Goal: Task Accomplishment & Management: Manage account settings

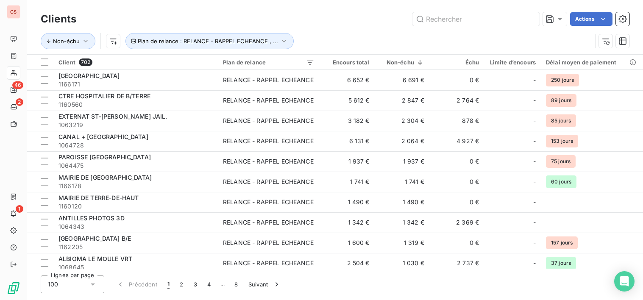
click at [476, 290] on div "Lignes par page 100 Précédent 1 2 3 4 … 8 Suivant" at bounding box center [335, 285] width 589 height 18
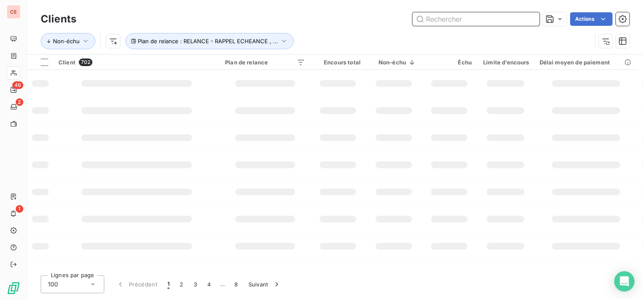
click at [448, 22] on input "text" at bounding box center [475, 19] width 127 height 14
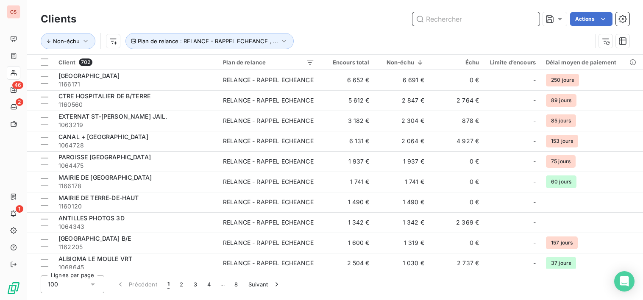
click at [448, 18] on input "text" at bounding box center [475, 19] width 127 height 14
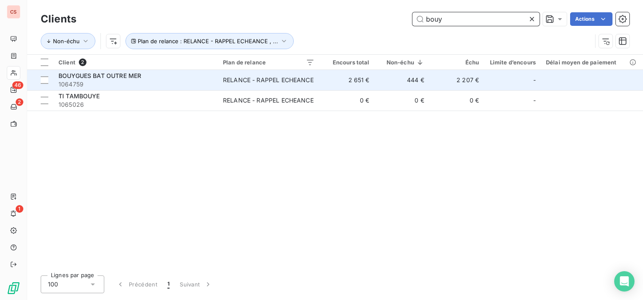
type input "bouy"
click at [371, 86] on td "2 651 €" at bounding box center [347, 80] width 55 height 20
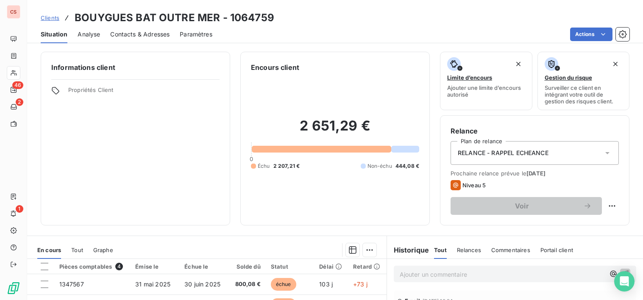
scroll to position [148, 0]
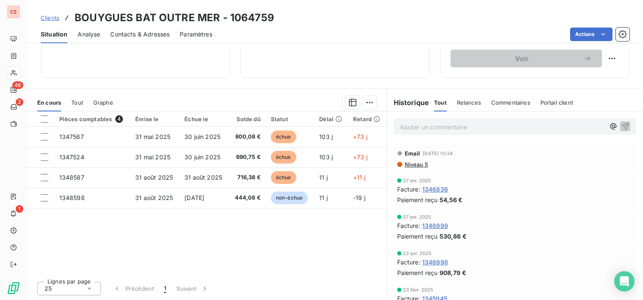
click at [594, 17] on div "Clients BOUYGUES BAT OUTRE MER - 1064759" at bounding box center [335, 17] width 616 height 15
click at [520, 295] on div "Facture : 1345945" at bounding box center [515, 298] width 236 height 9
click at [352, 289] on div "Lignes par page 25 Précédent 1 Suivant" at bounding box center [206, 287] width 359 height 25
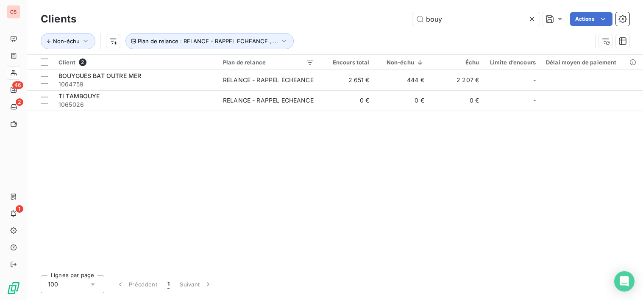
drag, startPoint x: 447, startPoint y: 19, endPoint x: 245, endPoint y: 16, distance: 202.2
click at [265, 16] on div "bouy Actions" at bounding box center [357, 19] width 543 height 14
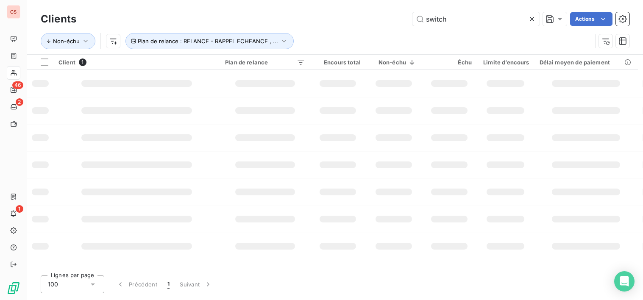
type input "switch"
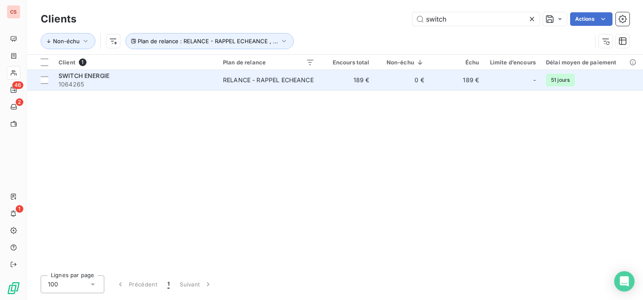
click at [174, 84] on span "1064265" at bounding box center [135, 84] width 154 height 8
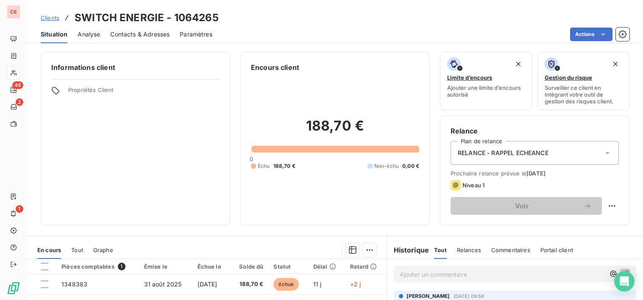
click at [603, 150] on icon at bounding box center [607, 153] width 8 height 8
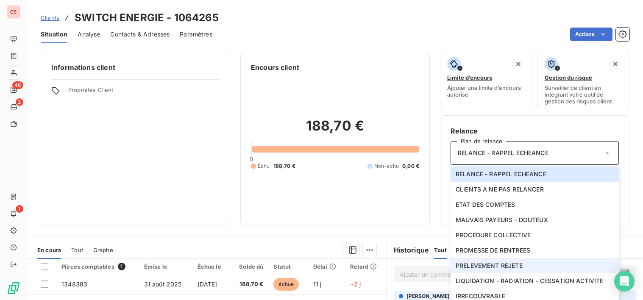
click at [512, 267] on span "PRELEVEMENT REJETE" at bounding box center [489, 266] width 67 height 8
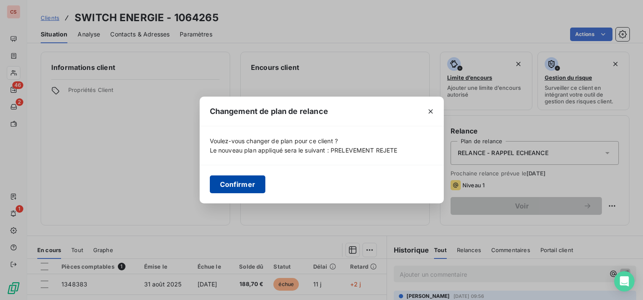
click at [242, 184] on button "Confirmer" at bounding box center [238, 184] width 56 height 18
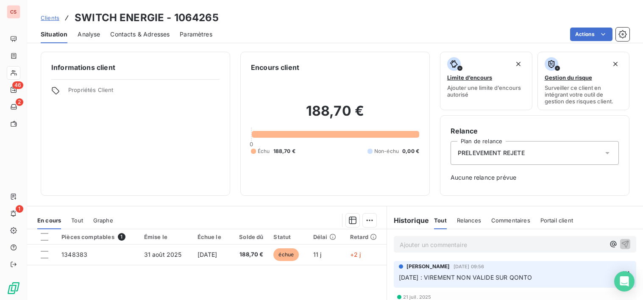
click at [603, 155] on icon at bounding box center [607, 153] width 8 height 8
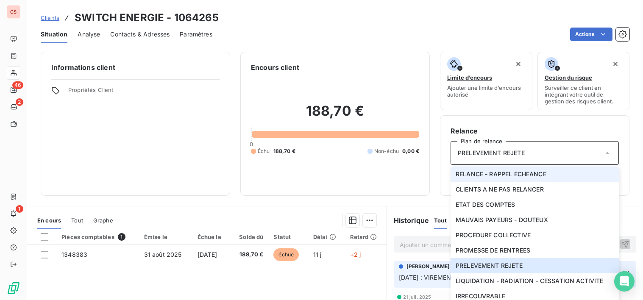
click at [515, 177] on span "RELANCE - RAPPEL ECHEANCE" at bounding box center [501, 174] width 91 height 8
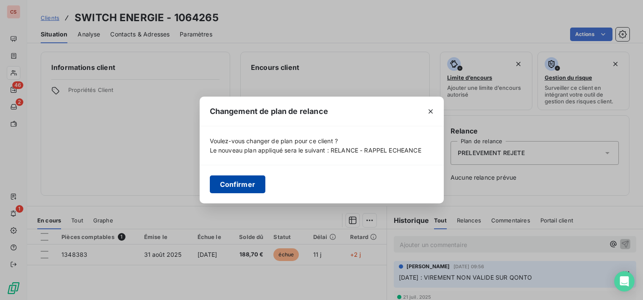
click at [241, 184] on button "Confirmer" at bounding box center [238, 184] width 56 height 18
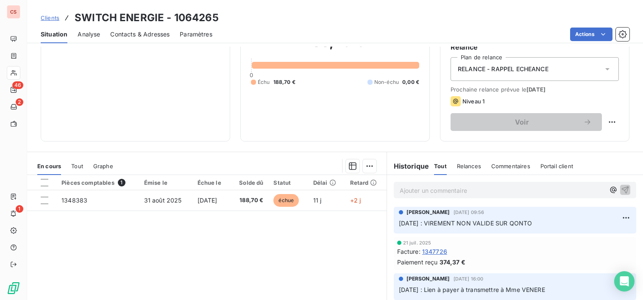
scroll to position [101, 0]
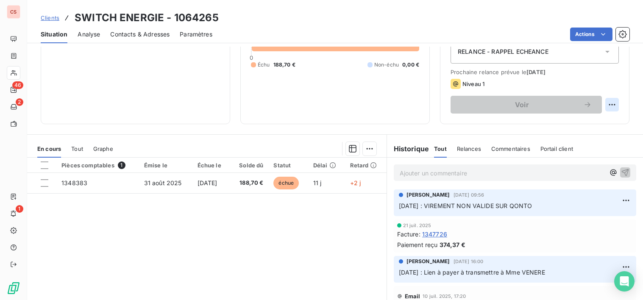
click at [607, 104] on html "CS 46 2 1 Clients SWITCH ENERGIE - 1064265 Situation Analyse Contacts & Adresse…" at bounding box center [321, 150] width 643 height 300
click at [589, 122] on div "Replanifier cette action" at bounding box center [571, 124] width 76 height 14
select select "8"
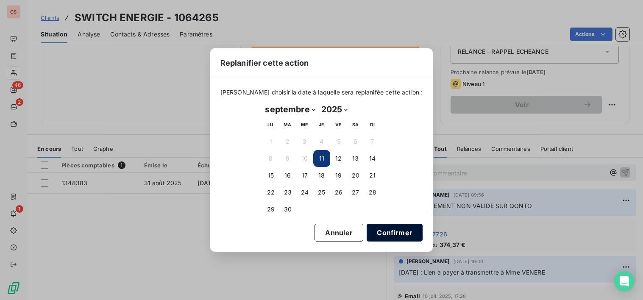
click at [381, 234] on button "Confirmer" at bounding box center [395, 233] width 56 height 18
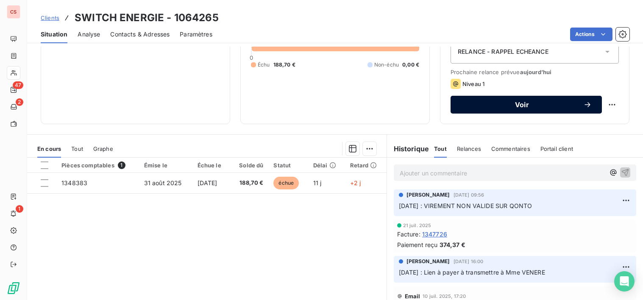
click at [530, 106] on span "Voir" at bounding box center [522, 104] width 122 height 7
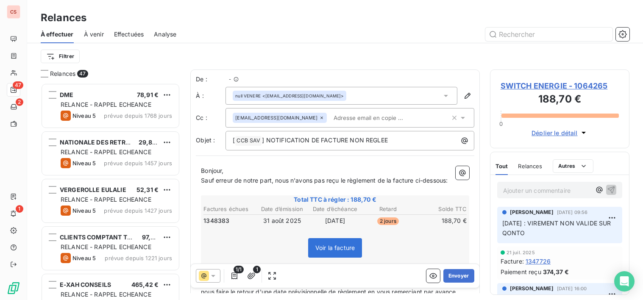
scroll to position [211, 134]
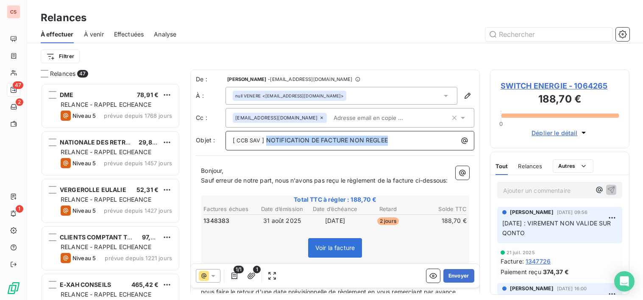
drag, startPoint x: 398, startPoint y: 139, endPoint x: 267, endPoint y: 136, distance: 130.6
click at [267, 136] on p "[ CCB SAV ﻿ ] NOTIFICATION DE FACTURE NON REGLEE" at bounding box center [352, 141] width 239 height 10
click at [201, 181] on div "Bonjour, Sauf erreur de notre part, nous n'avons pas reçu le règlement de la fa…" at bounding box center [335, 264] width 278 height 206
click at [200, 181] on div "Bonjour, Sauf erreur de notre part, nous n'avons pas reçu le règlement de la fa…" at bounding box center [335, 264] width 278 height 206
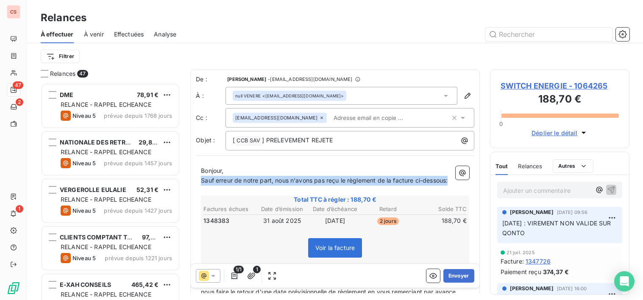
drag, startPoint x: 202, startPoint y: 180, endPoint x: 426, endPoint y: 191, distance: 223.7
click at [426, 186] on p "Sauf erreur de notre part, nous n'avons pas reçu le règlement de la facture ci-…" at bounding box center [335, 181] width 268 height 10
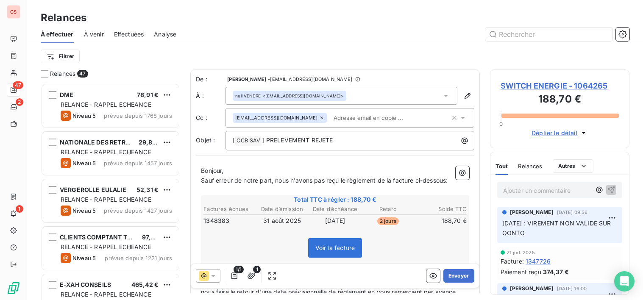
click at [401, 195] on p "﻿" at bounding box center [335, 191] width 268 height 10
drag, startPoint x: 275, startPoint y: 181, endPoint x: 184, endPoint y: 181, distance: 90.3
click at [184, 181] on div "Relances 47 DME 78,91 € RELANCE - RAPPEL ECHEANCE Niveau 5 prévue depuis 1768 j…" at bounding box center [335, 185] width 616 height 231
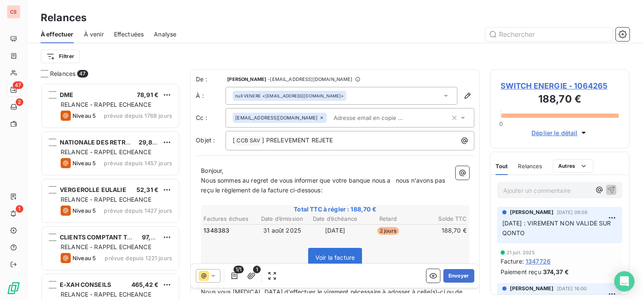
click at [373, 180] on span "Nous sommes au regret de vous informer que votre banque nous a nous n'avons pas…" at bounding box center [324, 185] width 246 height 17
click at [334, 180] on span "Nous sommes au regret de vous informer que votre banque règlement de la facture…" at bounding box center [325, 185] width 248 height 17
click at [233, 190] on span "Nous sommes au regret de vous informer que le prélèvement concernant la facture…" at bounding box center [324, 185] width 247 height 17
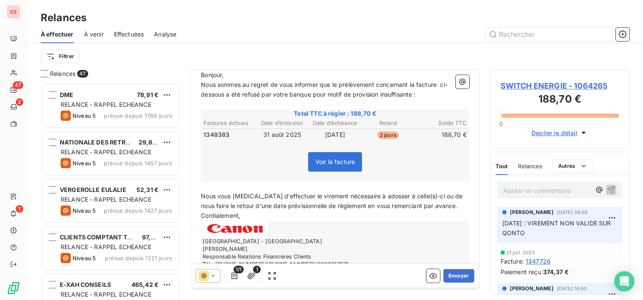
scroll to position [124, 0]
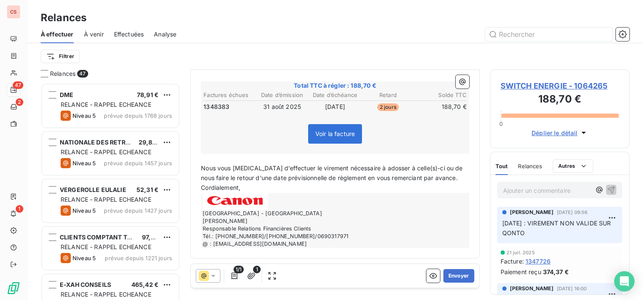
click at [259, 180] on span "Nous vous [MEDICAL_DATA] d'effectuer le virement nécessaire à adosser à celle(s…" at bounding box center [333, 172] width 264 height 17
click at [312, 182] on p "Nous vous [MEDICAL_DATA] d'effectuer le virement nécessaire à adosser à celle(s…" at bounding box center [335, 173] width 268 height 19
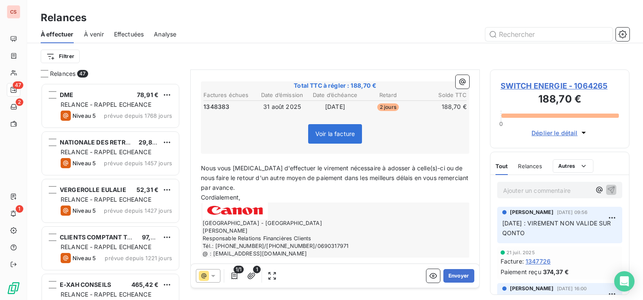
click at [318, 167] on span "Nous vous [MEDICAL_DATA] d'effectuer le virement nécessaire à adosser à celle(s…" at bounding box center [335, 177] width 269 height 27
click at [413, 170] on span "Nous vous [MEDICAL_DATA] d'effectuer le règlement nécessaire à adosser à celle(…" at bounding box center [335, 177] width 269 height 27
click at [449, 170] on span "Nous vous [MEDICAL_DATA] d'effectuer le règlement nécessaire à adosser à celle-…" at bounding box center [335, 177] width 269 height 27
click at [447, 170] on span "Nous vous [MEDICAL_DATA] d'effectuer le règlement nécessaire à adosser à celle-…" at bounding box center [335, 177] width 269 height 27
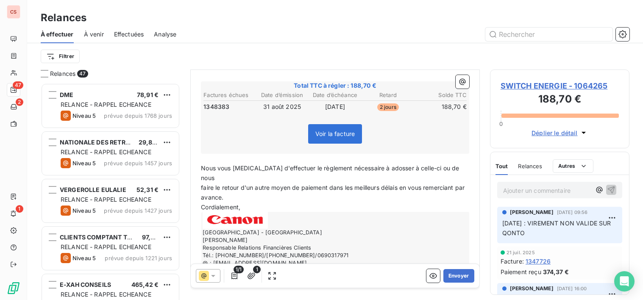
click at [400, 183] on p "faire le retour d'un autre moyen de paiement dans les meilleurs délais en vous …" at bounding box center [335, 192] width 268 height 19
click at [453, 279] on button "Envoyer" at bounding box center [458, 276] width 31 height 14
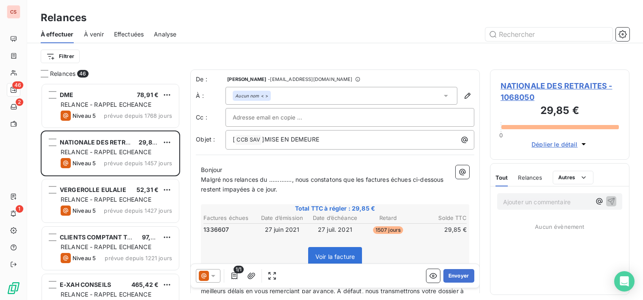
click at [537, 279] on div "Ajouter un commentaire ﻿ Aucun évènement" at bounding box center [559, 241] width 139 height 108
click at [623, 37] on icon "button" at bounding box center [622, 34] width 8 height 8
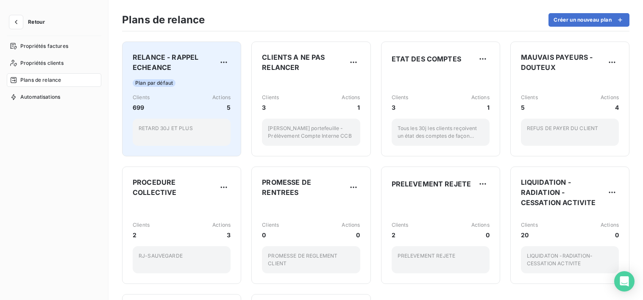
click at [199, 81] on div "Plan par défaut" at bounding box center [182, 83] width 98 height 8
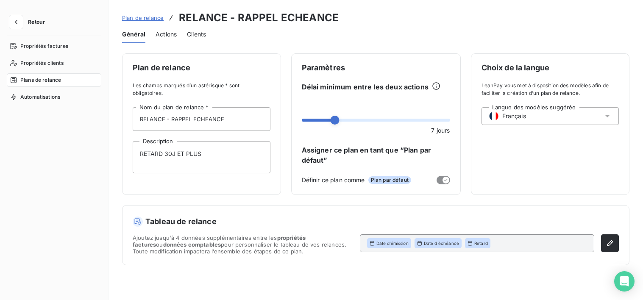
click at [167, 37] on span "Actions" at bounding box center [166, 34] width 21 height 8
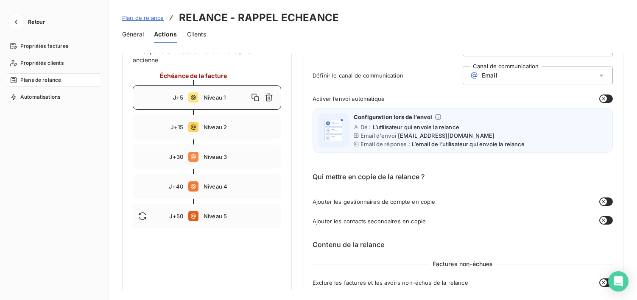
scroll to position [77, 0]
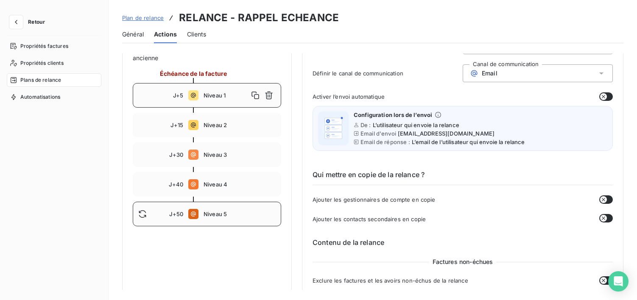
click at [227, 218] on div "J+50 Niveau 5" at bounding box center [207, 214] width 148 height 25
type input "50"
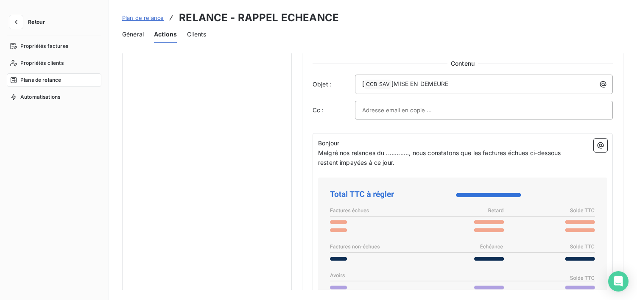
scroll to position [533, 0]
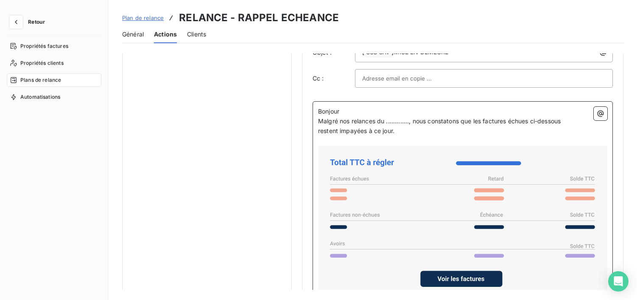
click at [411, 124] on span "Malgré nos relances du ............., nous constatons que les factures échues c…" at bounding box center [439, 120] width 242 height 7
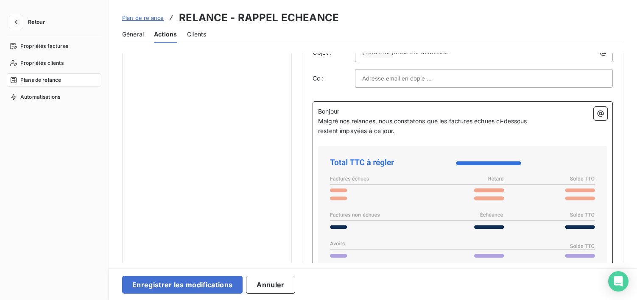
click at [319, 134] on span "restent impayées à ce jour." at bounding box center [356, 130] width 76 height 7
click at [583, 120] on span "Malgré nos relances, nous constatons que les factures échues ci-dessous restent…" at bounding box center [455, 125] width 275 height 17
click at [318, 134] on span "Malgré nos relances, nous constatons que les factures échues ci-dessous restent…" at bounding box center [454, 125] width 272 height 17
click at [581, 123] on span "Malgré nos relances, nous constatons que les factures échues ci-dessous restent…" at bounding box center [449, 125] width 263 height 17
click at [552, 120] on span "Malgré nos relances, nous constatons que les factures échues ci-dessous restent…" at bounding box center [455, 125] width 275 height 17
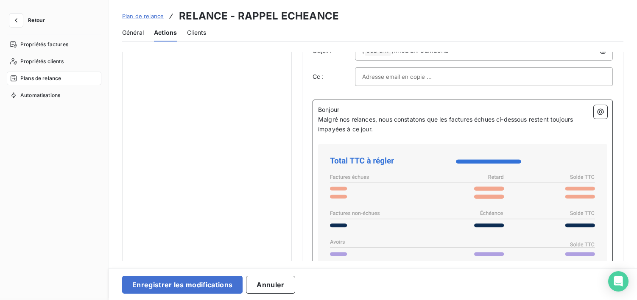
scroll to position [0, 0]
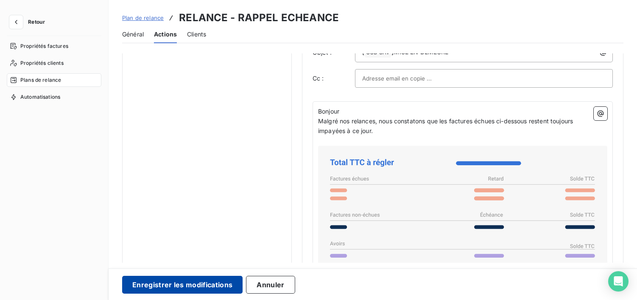
click at [175, 287] on button "Enregistrer les modifications" at bounding box center [182, 285] width 120 height 18
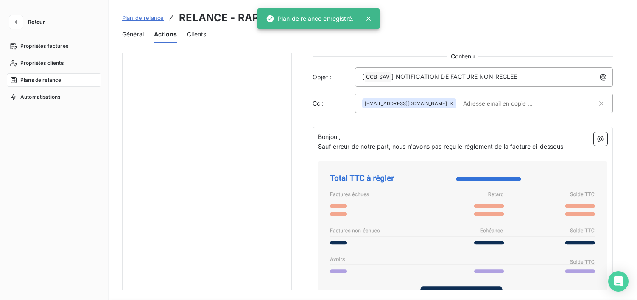
scroll to position [51, 0]
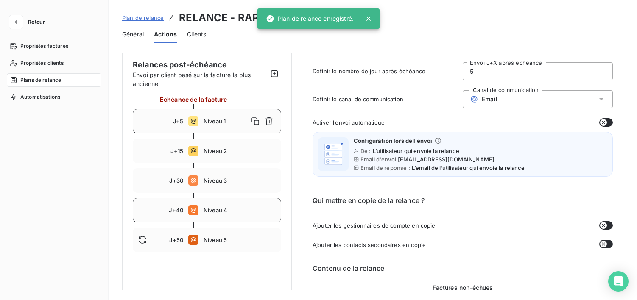
click at [223, 215] on div "J+40 Niveau 4" at bounding box center [207, 210] width 148 height 25
type input "40"
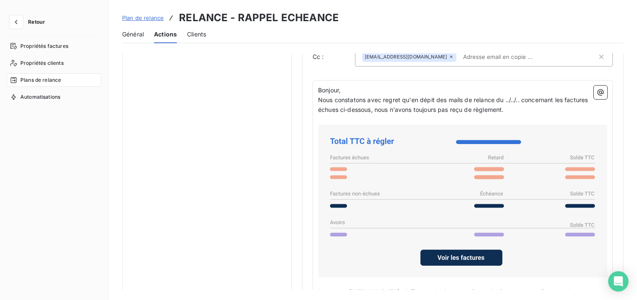
scroll to position [590, 0]
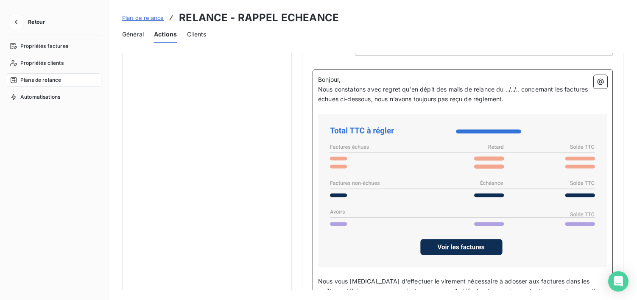
click at [522, 87] on span "Nous constatons avec regret qu'en dépit des mails de relance du ../../.. concer…" at bounding box center [454, 94] width 272 height 17
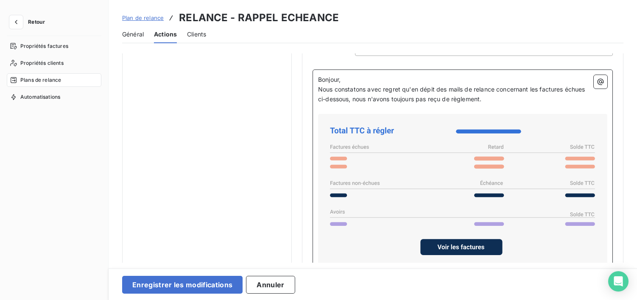
scroll to position [751, 0]
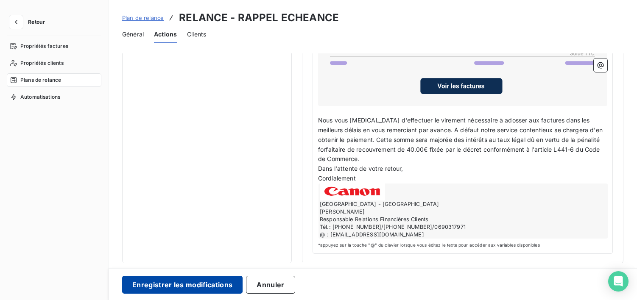
click at [189, 288] on button "Enregistrer les modifications" at bounding box center [182, 285] width 120 height 18
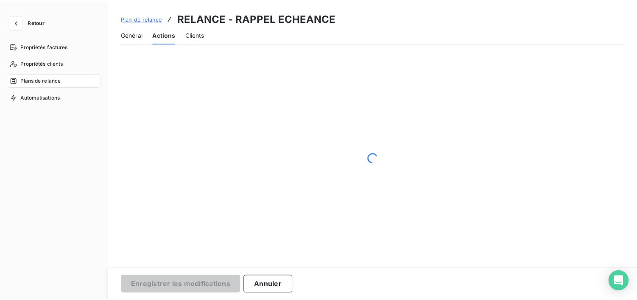
scroll to position [51, 0]
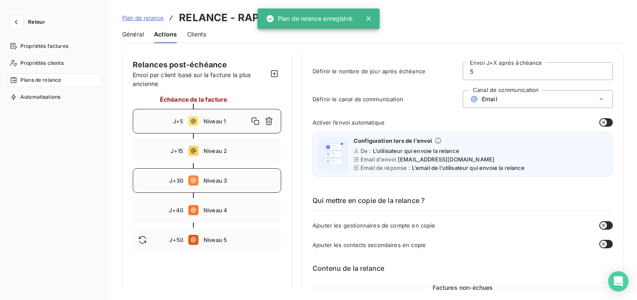
click at [204, 182] on span "Niveau 3" at bounding box center [239, 180] width 72 height 7
type input "30"
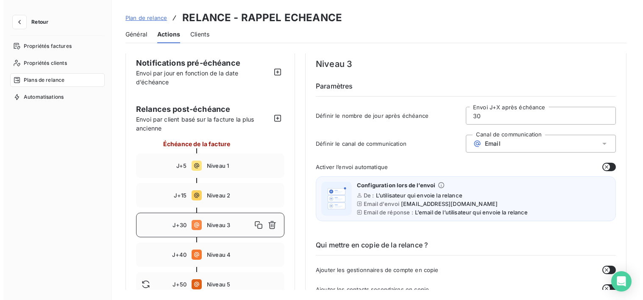
scroll to position [0, 0]
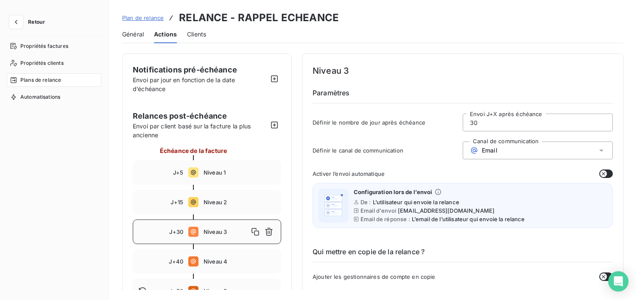
drag, startPoint x: 36, startPoint y: 17, endPoint x: 32, endPoint y: 17, distance: 4.3
click at [36, 17] on button "Retour" at bounding box center [29, 22] width 45 height 14
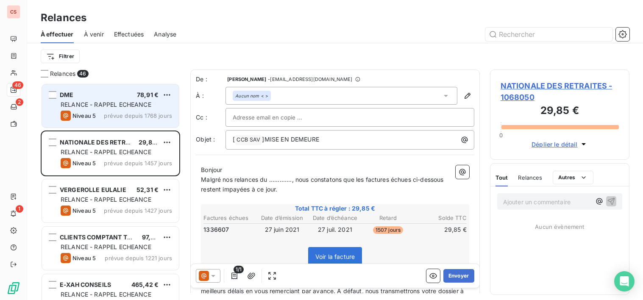
scroll to position [211, 134]
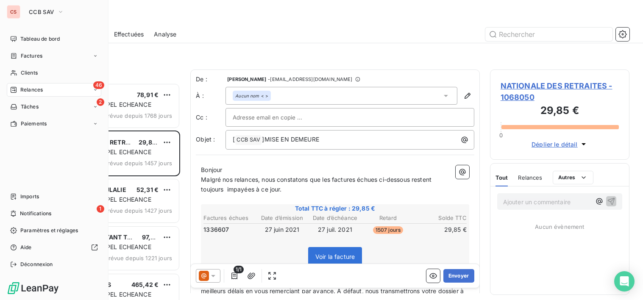
click at [33, 89] on span "Relances" at bounding box center [31, 90] width 22 height 8
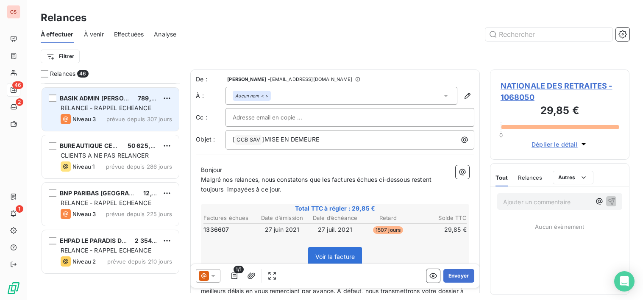
scroll to position [0, 0]
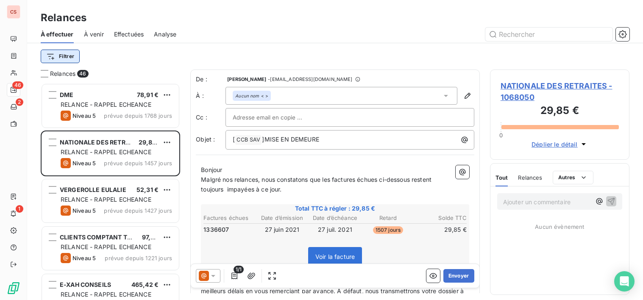
click at [68, 55] on html "CS 46 2 1 Relances À effectuer À venir Effectuées Analyse Filtrer Relances 46 D…" at bounding box center [321, 150] width 643 height 300
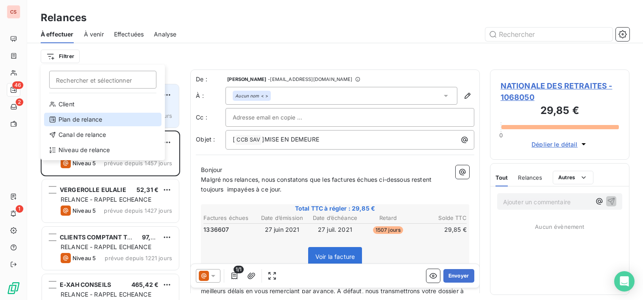
click at [107, 122] on div "Plan de relance" at bounding box center [102, 120] width 117 height 14
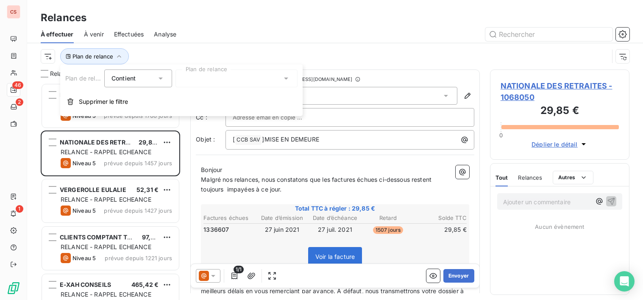
click at [287, 77] on icon at bounding box center [286, 78] width 8 height 8
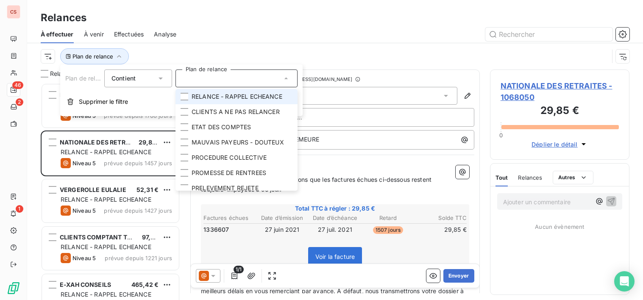
click at [265, 97] on span "RELANCE - RAPPEL ECHEANCE" at bounding box center [237, 96] width 91 height 8
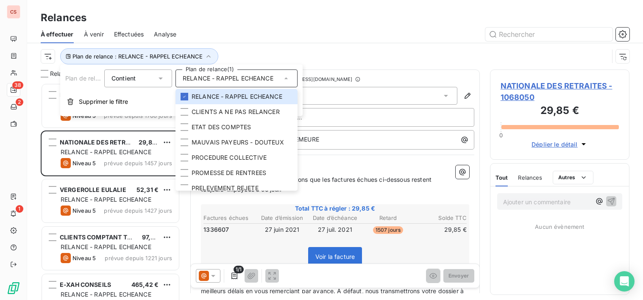
scroll to position [211, 134]
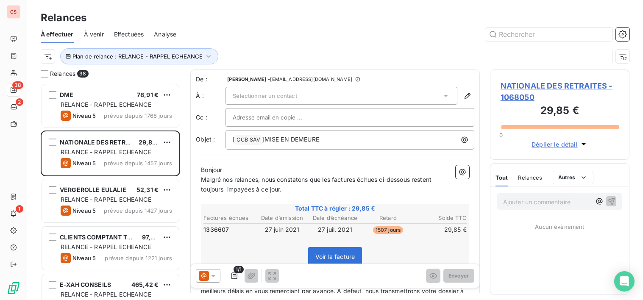
click at [370, 26] on div "À effectuer À venir Effectuées Analyse" at bounding box center [335, 34] width 616 height 18
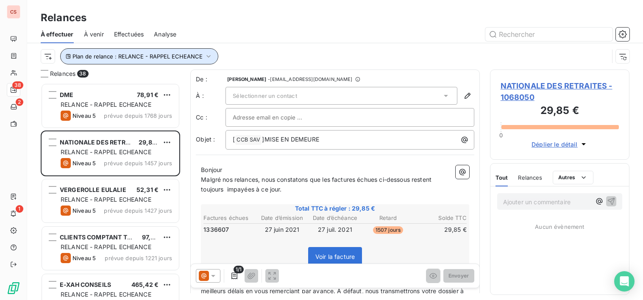
click at [205, 56] on icon "button" at bounding box center [208, 56] width 8 height 8
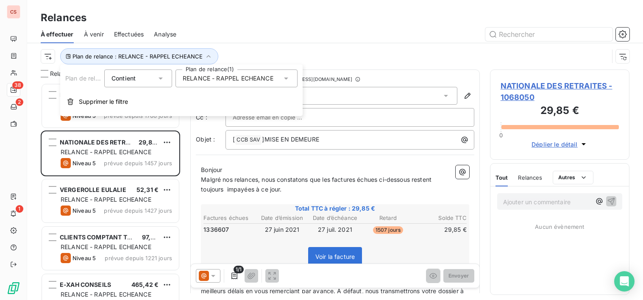
click at [288, 77] on icon at bounding box center [286, 78] width 8 height 8
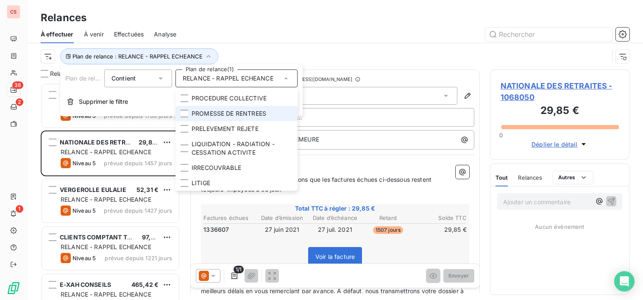
scroll to position [0, 0]
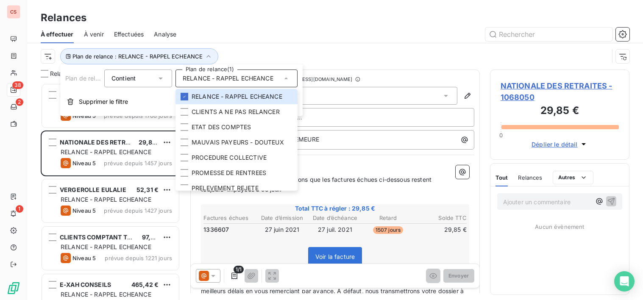
click at [334, 33] on div at bounding box center [408, 35] width 443 height 14
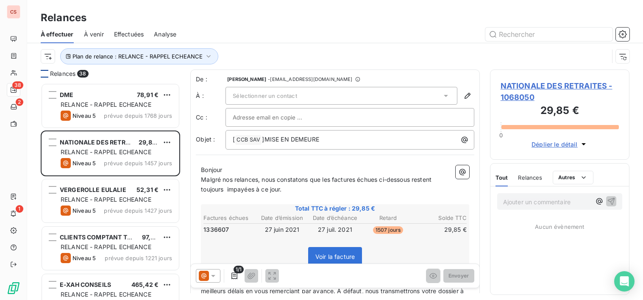
click at [46, 74] on div at bounding box center [45, 74] width 8 height 8
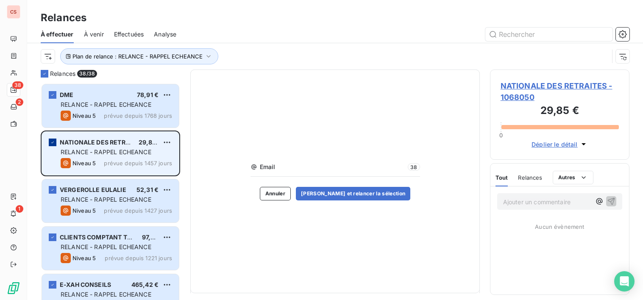
click at [53, 143] on icon "grid" at bounding box center [52, 142] width 5 height 5
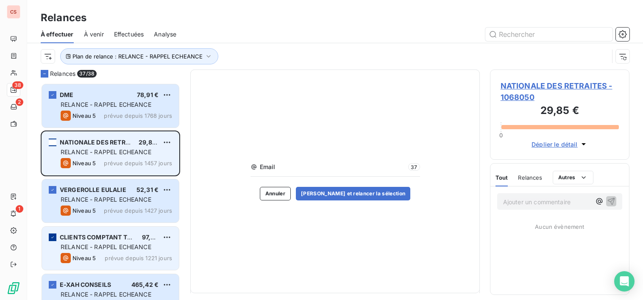
click at [50, 235] on icon "grid" at bounding box center [52, 237] width 5 height 5
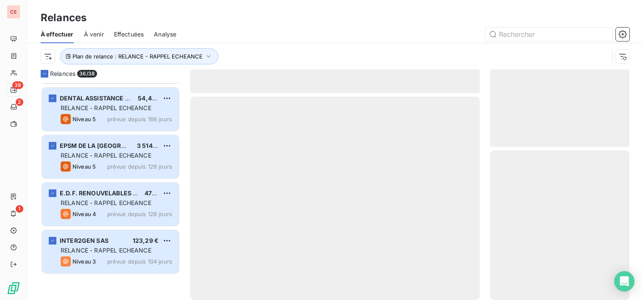
scroll to position [0, 0]
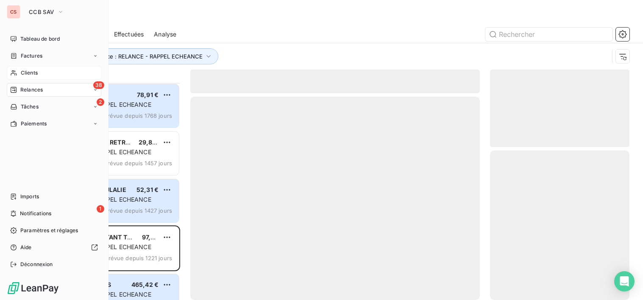
click at [33, 71] on span "Clients" at bounding box center [29, 73] width 17 height 8
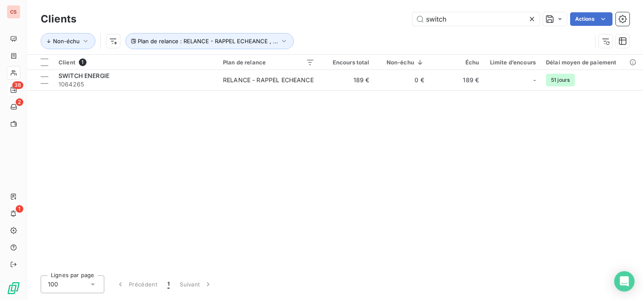
drag, startPoint x: 452, startPoint y: 22, endPoint x: 289, endPoint y: 16, distance: 163.7
click at [295, 19] on div "switch Actions" at bounding box center [357, 19] width 543 height 14
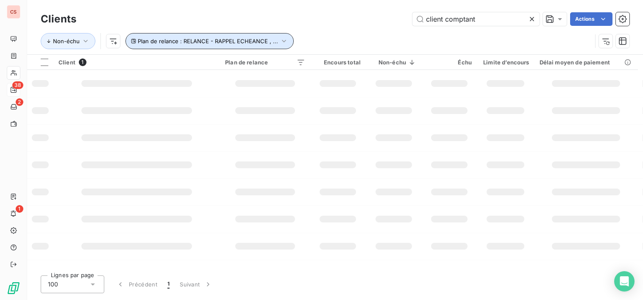
click at [280, 40] on icon "button" at bounding box center [284, 41] width 8 height 8
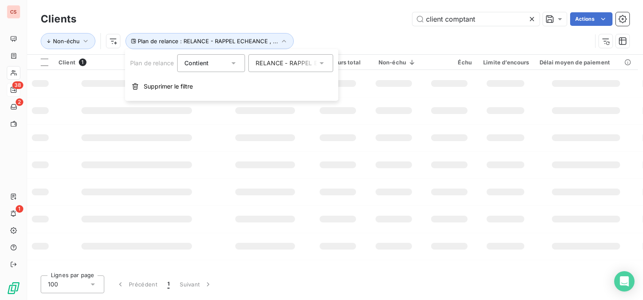
click at [322, 63] on icon at bounding box center [322, 63] width 4 height 2
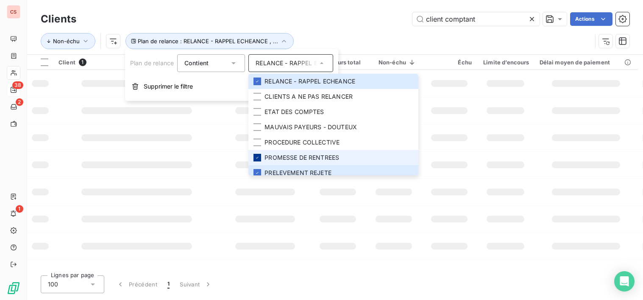
click at [256, 158] on icon at bounding box center [257, 157] width 5 height 5
click at [260, 172] on li "PRELEVEMENT REJETE" at bounding box center [333, 172] width 170 height 15
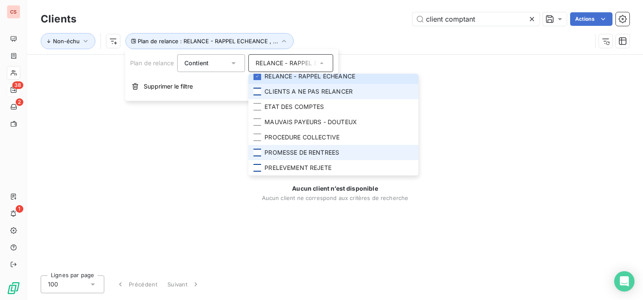
click at [260, 90] on div at bounding box center [257, 92] width 8 height 8
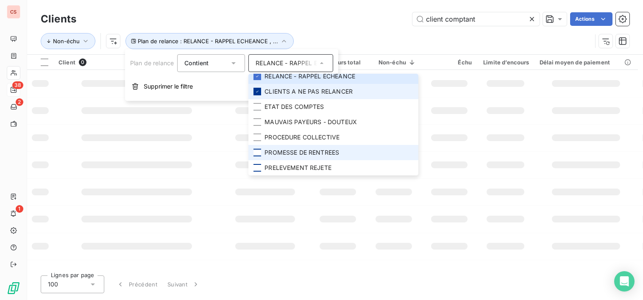
click at [261, 93] on div at bounding box center [257, 92] width 8 height 8
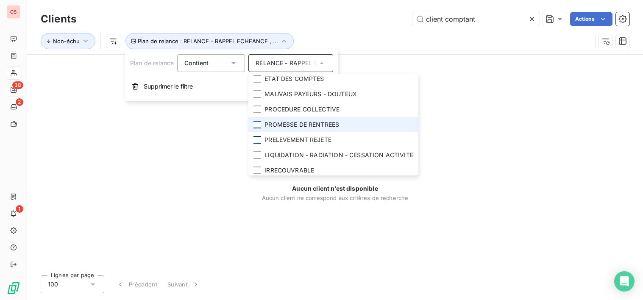
scroll to position [51, 0]
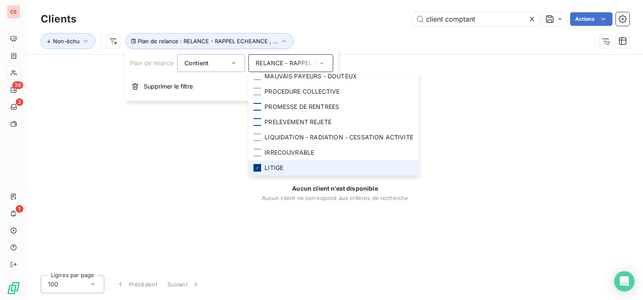
click at [259, 167] on icon at bounding box center [257, 167] width 5 height 5
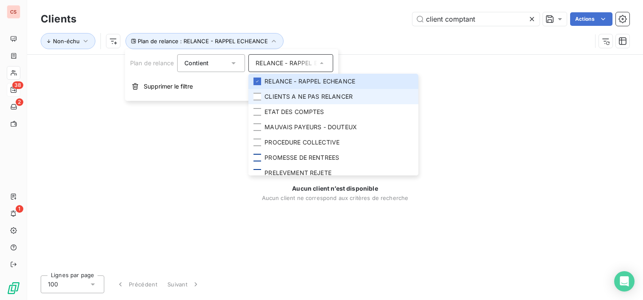
click at [349, 99] on span "CLIENTS A NE PAS RELANCER" at bounding box center [308, 96] width 88 height 8
drag, startPoint x: 256, startPoint y: 96, endPoint x: 264, endPoint y: 97, distance: 8.2
click at [257, 96] on icon at bounding box center [257, 96] width 5 height 5
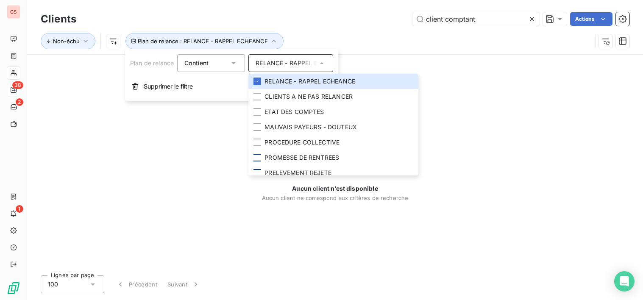
click at [516, 123] on div "Aucun client n’est disponible Aucun client ne correspond aux critères de recher…" at bounding box center [335, 162] width 616 height 214
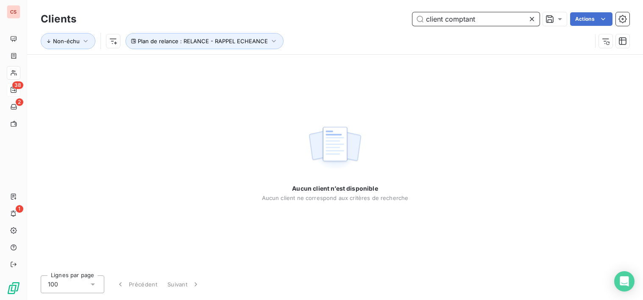
drag, startPoint x: 489, startPoint y: 19, endPoint x: 345, endPoint y: 12, distance: 144.3
click at [346, 12] on div "client comptant Actions" at bounding box center [357, 19] width 543 height 14
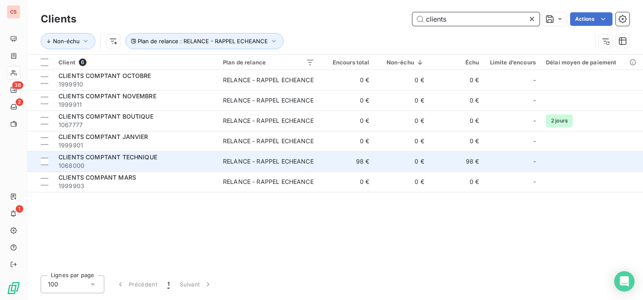
type input "clients"
click at [320, 167] on td "RELANCE - RAPPEL ECHEANCE" at bounding box center [269, 161] width 102 height 20
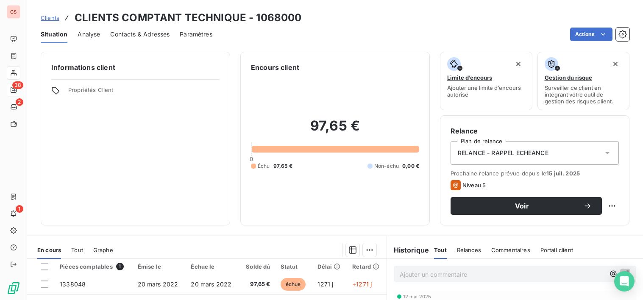
click at [605, 153] on icon at bounding box center [607, 153] width 4 height 2
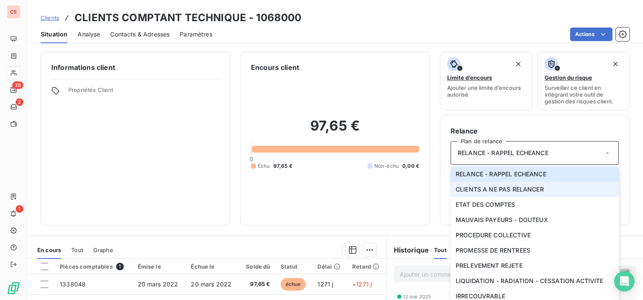
click at [518, 191] on span "CLIENTS A NE PAS RELANCER" at bounding box center [500, 189] width 88 height 8
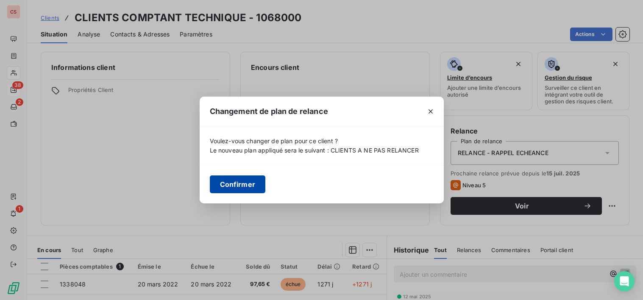
click at [227, 184] on button "Confirmer" at bounding box center [238, 184] width 56 height 18
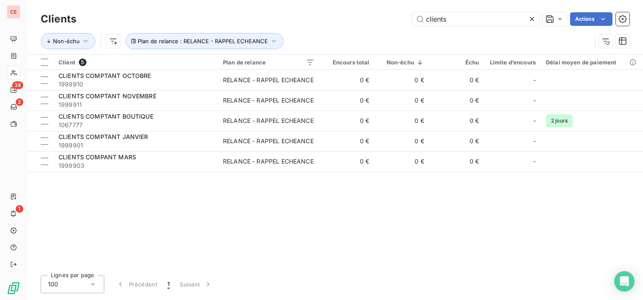
click at [532, 14] on div at bounding box center [534, 19] width 12 height 14
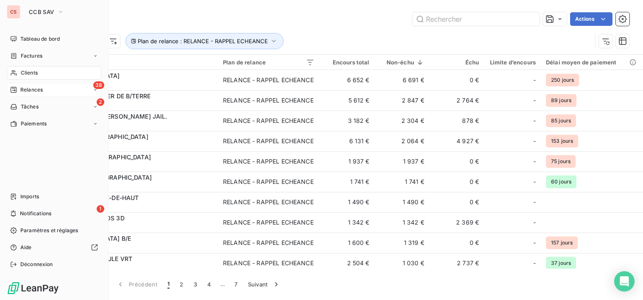
click at [24, 88] on span "Relances" at bounding box center [31, 90] width 22 height 8
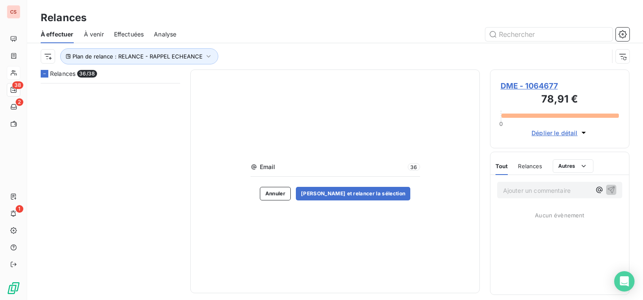
scroll to position [0, 0]
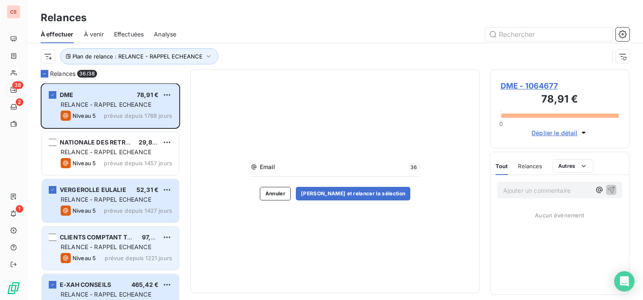
click at [117, 247] on span "RELANCE - RAPPEL ECHEANCE" at bounding box center [106, 246] width 91 height 7
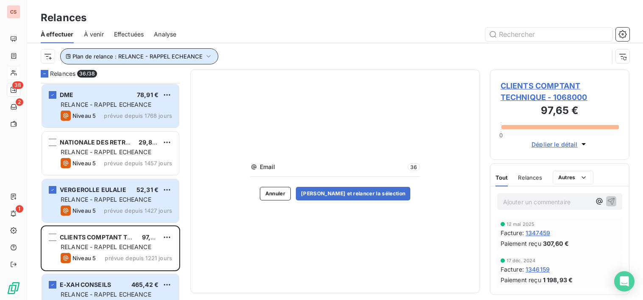
click at [208, 54] on icon "button" at bounding box center [208, 56] width 8 height 8
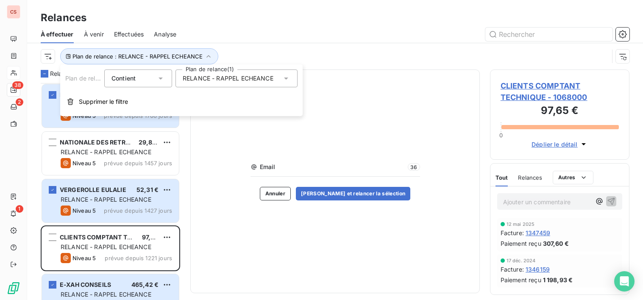
click at [285, 78] on icon at bounding box center [286, 79] width 4 height 2
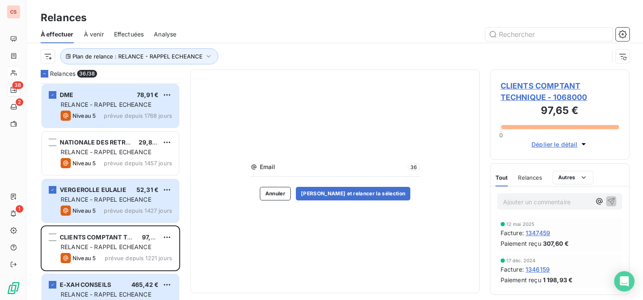
click at [364, 20] on div "Relances" at bounding box center [335, 17] width 616 height 15
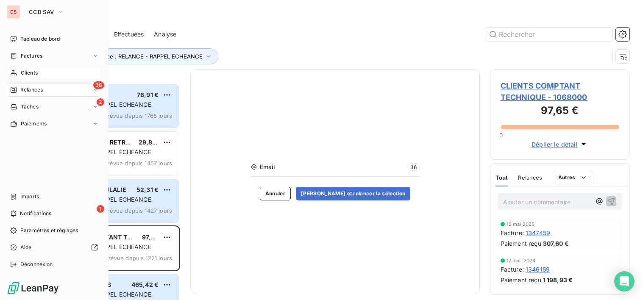
click at [37, 72] on span "Clients" at bounding box center [29, 73] width 17 height 8
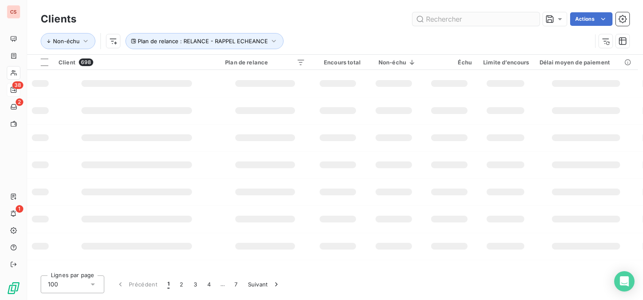
click at [470, 19] on input "text" at bounding box center [475, 19] width 127 height 14
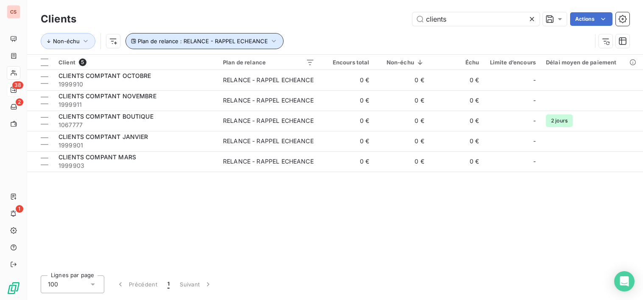
click at [270, 39] on icon "button" at bounding box center [274, 41] width 8 height 8
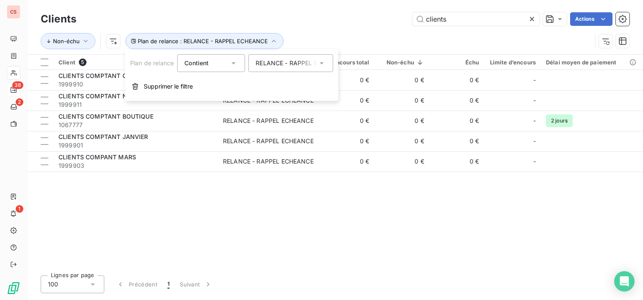
click at [322, 61] on icon at bounding box center [321, 63] width 8 height 8
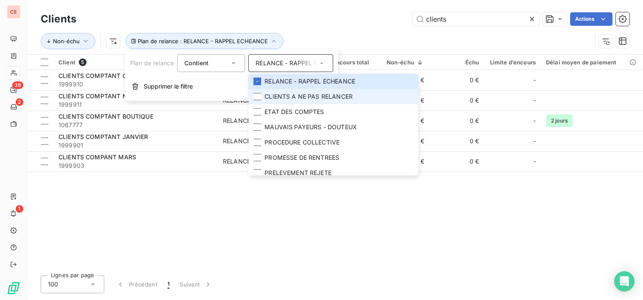
click at [316, 96] on span "CLIENTS A NE PAS RELANCER" at bounding box center [308, 96] width 88 height 8
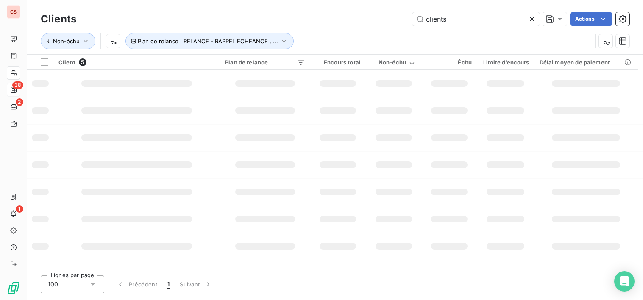
click at [349, 11] on div "Clients clients Actions" at bounding box center [335, 19] width 589 height 18
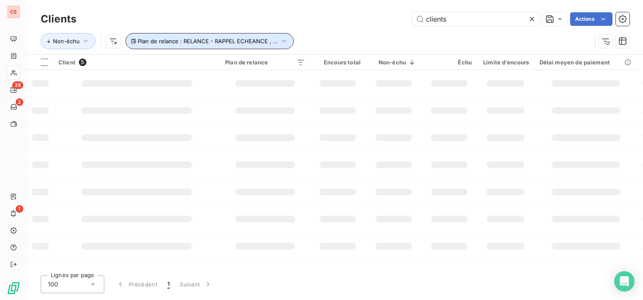
click at [284, 42] on icon "button" at bounding box center [284, 41] width 8 height 8
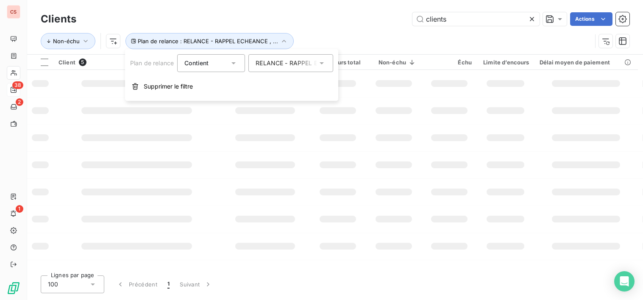
click at [321, 63] on icon at bounding box center [321, 63] width 8 height 8
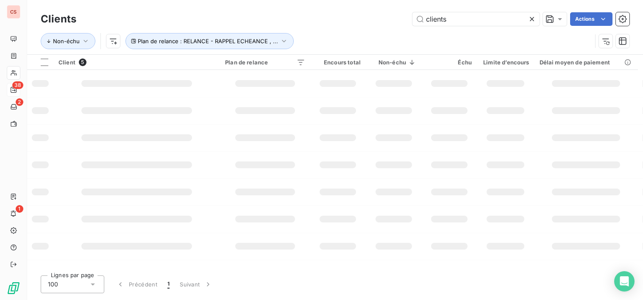
click at [379, 33] on div "Non-échu Plan de relance : RELANCE - RAPPEL ECHEANCE , ..." at bounding box center [316, 41] width 551 height 16
click at [487, 22] on input "clients" at bounding box center [475, 19] width 127 height 14
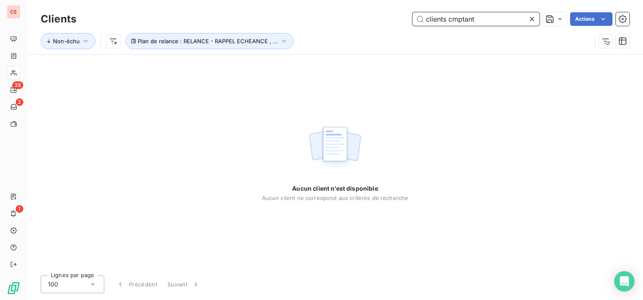
click at [453, 22] on input "clients cmptant" at bounding box center [475, 19] width 127 height 14
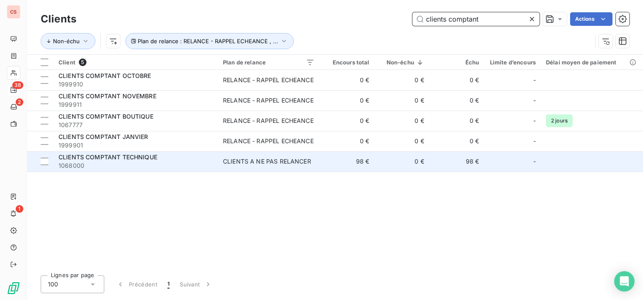
type input "clients comptant"
click at [343, 154] on td "98 €" at bounding box center [347, 161] width 55 height 20
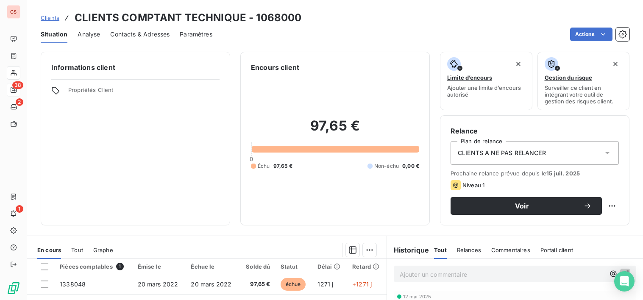
click at [603, 155] on icon at bounding box center [607, 153] width 8 height 8
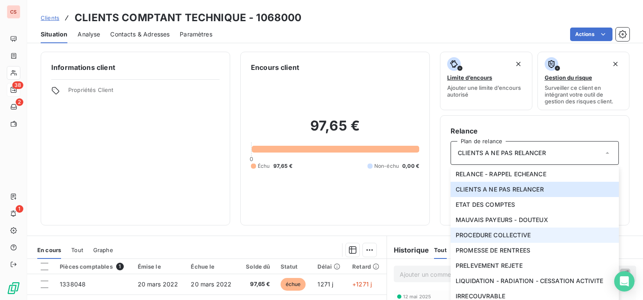
scroll to position [148, 0]
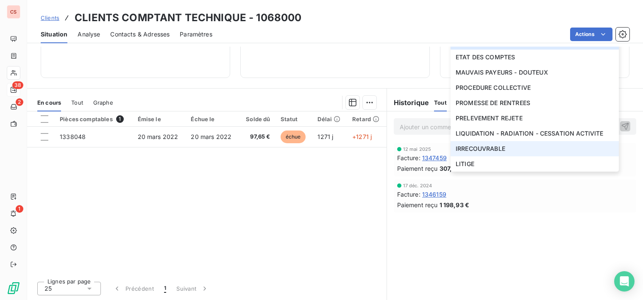
click at [508, 146] on li "IRRECOUVRABLE" at bounding box center [535, 148] width 168 height 15
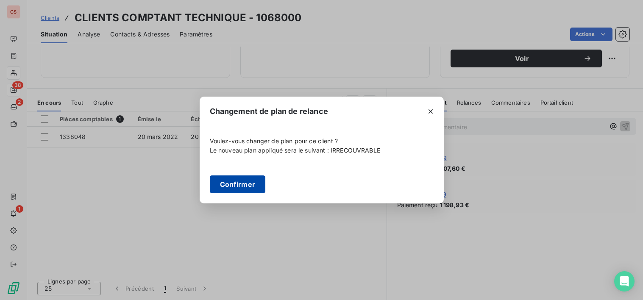
click at [241, 184] on button "Confirmer" at bounding box center [238, 184] width 56 height 18
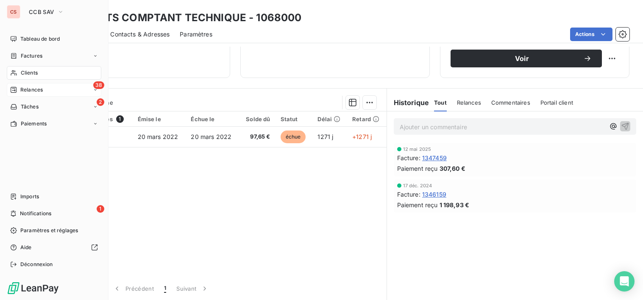
click at [28, 91] on span "Relances" at bounding box center [31, 90] width 22 height 8
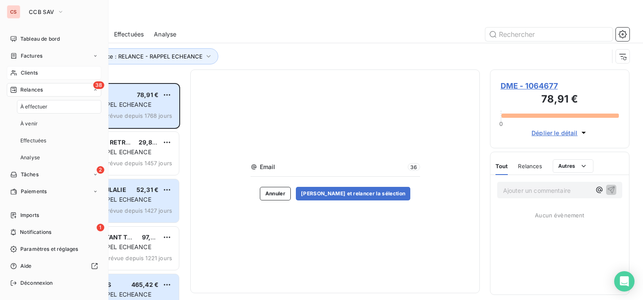
scroll to position [211, 134]
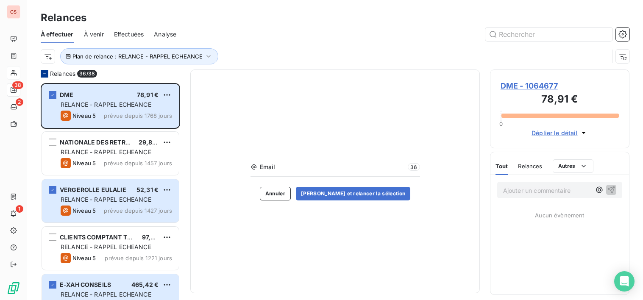
click at [43, 72] on icon at bounding box center [44, 73] width 5 height 5
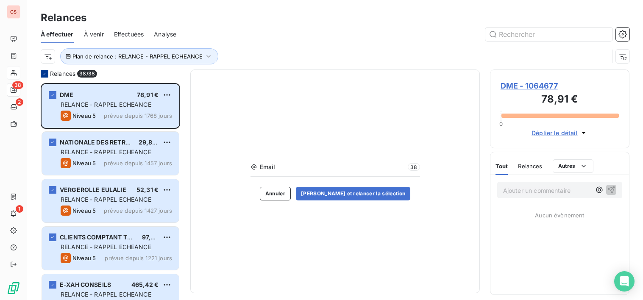
click at [45, 72] on icon at bounding box center [44, 73] width 5 height 5
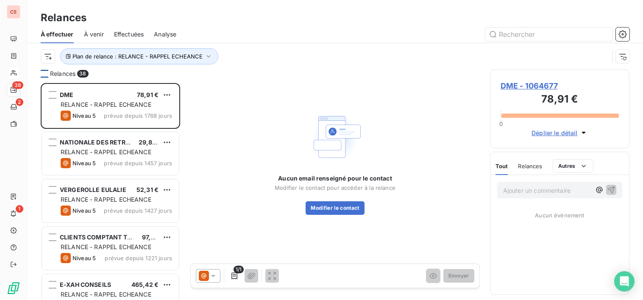
click at [43, 74] on div at bounding box center [45, 74] width 8 height 8
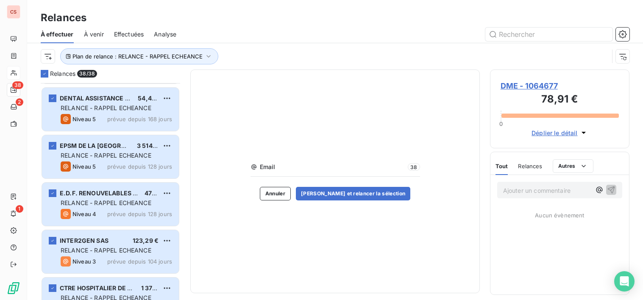
scroll to position [0, 0]
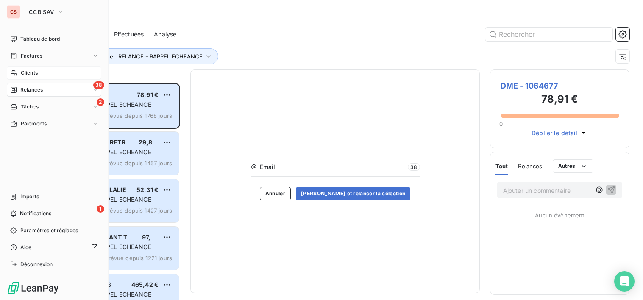
click at [36, 75] on span "Clients" at bounding box center [29, 73] width 17 height 8
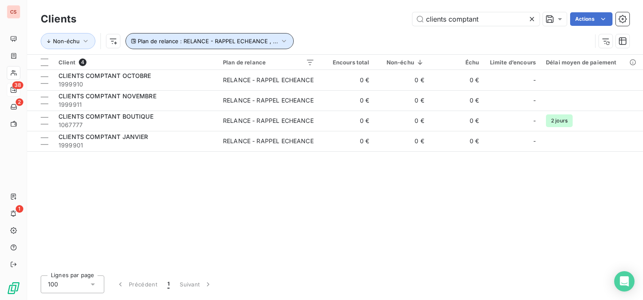
click at [280, 39] on icon "button" at bounding box center [284, 41] width 8 height 8
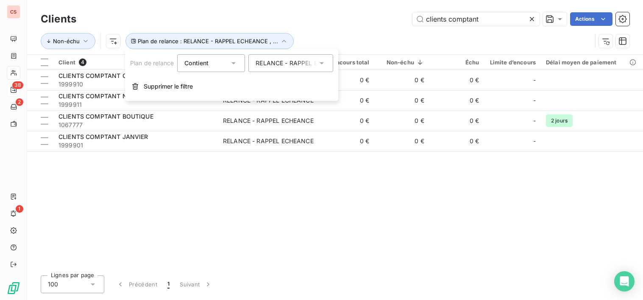
click at [324, 65] on icon at bounding box center [321, 63] width 8 height 8
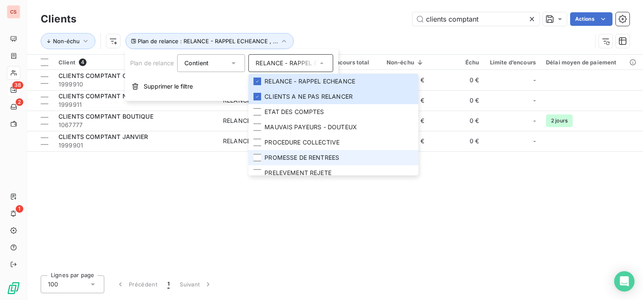
scroll to position [57, 0]
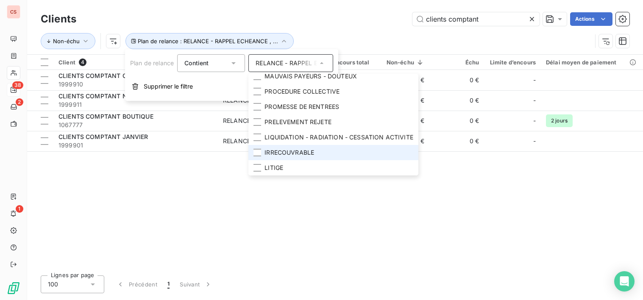
click at [264, 148] on li "IRRECOUVRABLE" at bounding box center [333, 152] width 170 height 15
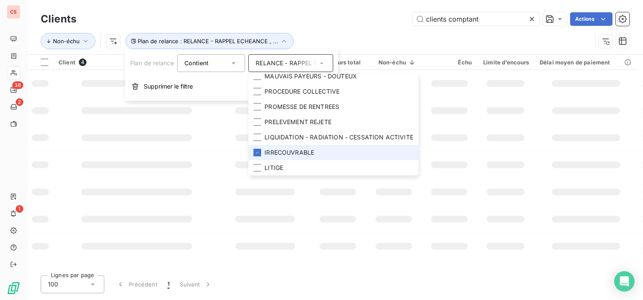
scroll to position [51, 0]
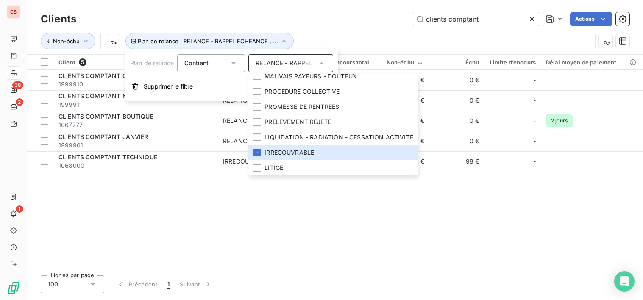
click at [112, 220] on div "Client 5 Plan de relance Encours total Non-échu Échu Limite d’encours Délai moy…" at bounding box center [335, 162] width 616 height 214
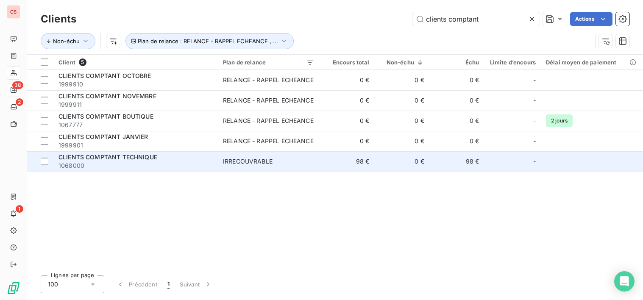
click at [213, 163] on td "CLIENTS COMPTANT TECHNIQUE 1068000" at bounding box center [135, 161] width 164 height 20
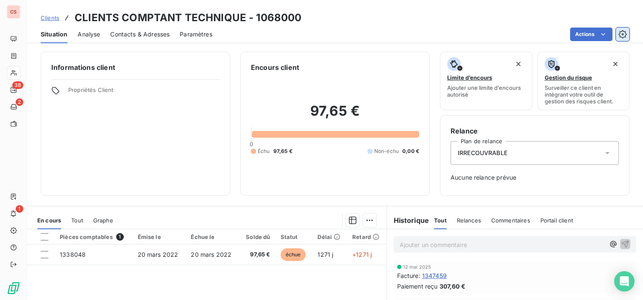
click at [620, 35] on icon "button" at bounding box center [622, 34] width 8 height 8
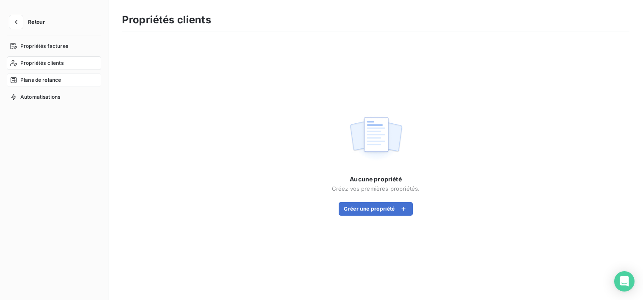
click at [56, 84] on span "Plans de relance" at bounding box center [40, 80] width 41 height 8
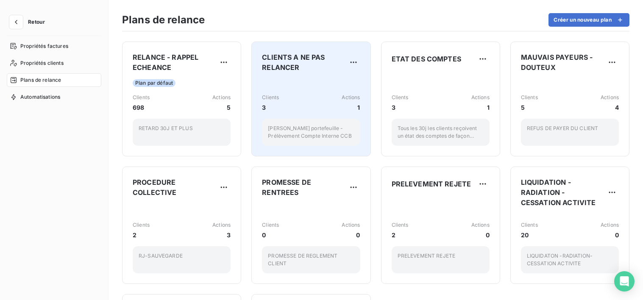
click at [284, 117] on div "Clients 3 Actions 1 Chèques portefeuille - Prélèvement Compte Interne CCB" at bounding box center [311, 112] width 98 height 67
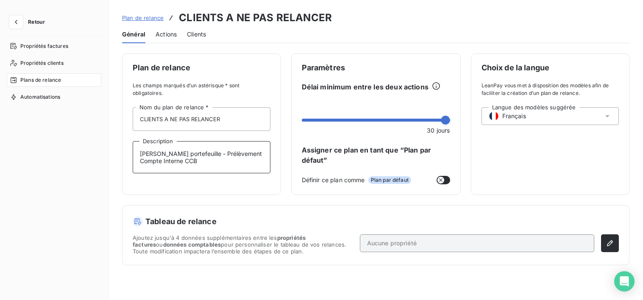
click at [204, 162] on textarea "[PERSON_NAME] portefeuille - Prélèvement Compte Interne CCB" at bounding box center [202, 157] width 138 height 32
click at [159, 35] on span "Actions" at bounding box center [166, 34] width 21 height 8
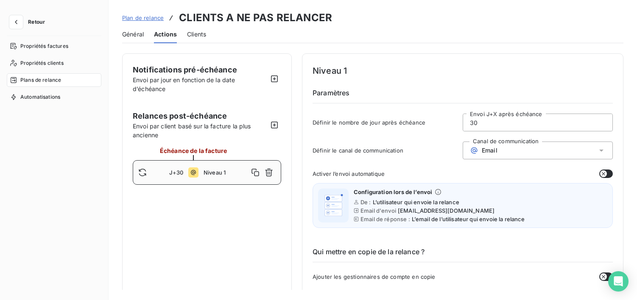
click at [599, 151] on icon at bounding box center [601, 151] width 4 height 2
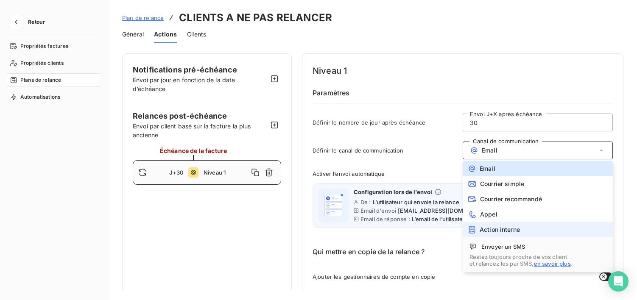
click at [511, 232] on span "Action interne" at bounding box center [499, 229] width 40 height 7
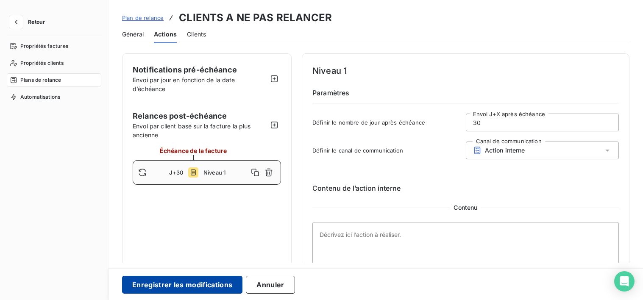
click at [182, 286] on button "Enregistrer les modifications" at bounding box center [182, 285] width 120 height 18
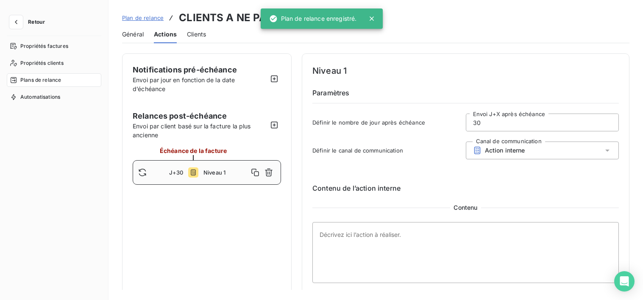
click at [32, 23] on span "Retour" at bounding box center [36, 21] width 17 height 5
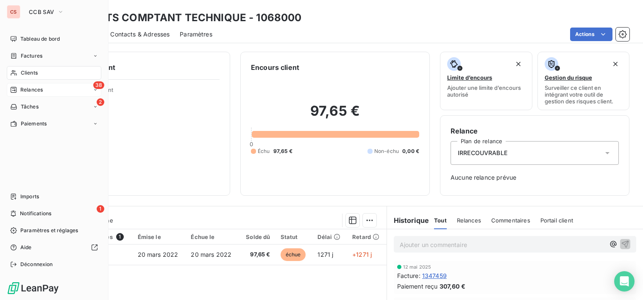
click at [31, 89] on span "Relances" at bounding box center [31, 90] width 22 height 8
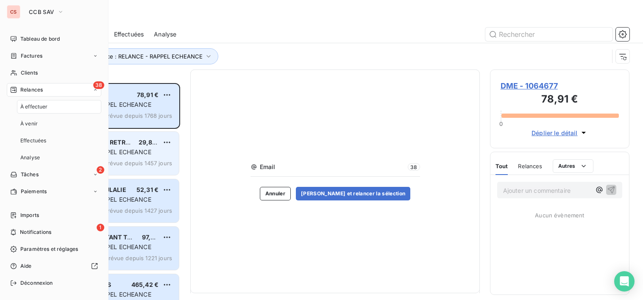
scroll to position [211, 134]
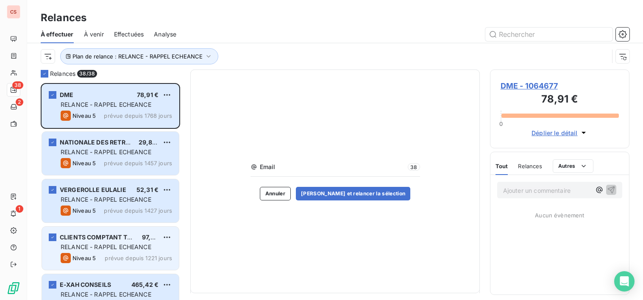
click at [125, 254] on div "Niveau 5 prévue depuis 1221 jours" at bounding box center [116, 258] width 111 height 10
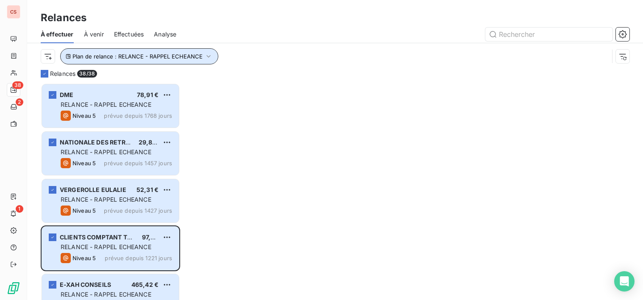
click at [204, 56] on icon "button" at bounding box center [208, 56] width 8 height 8
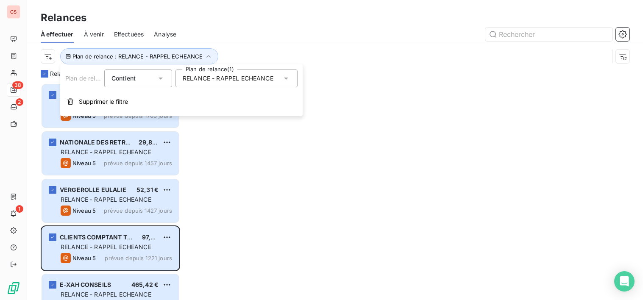
click at [287, 80] on icon at bounding box center [286, 78] width 8 height 8
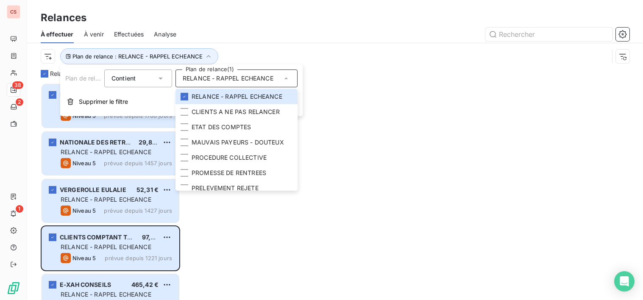
click at [278, 11] on div "Relances" at bounding box center [335, 17] width 616 height 15
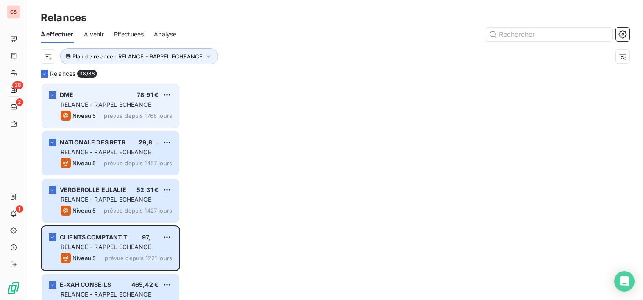
click at [108, 109] on div "RELANCE - RAPPEL ECHEANCE" at bounding box center [116, 104] width 111 height 8
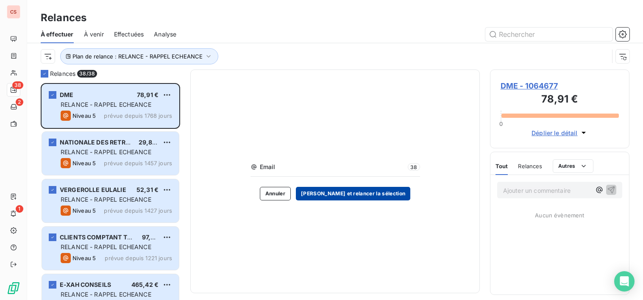
click at [365, 198] on button "[PERSON_NAME] et relancer la sélection" at bounding box center [353, 194] width 114 height 14
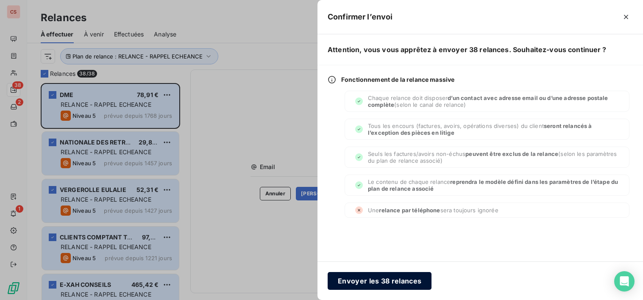
click at [376, 282] on button "Envoyer les 38 relances" at bounding box center [380, 281] width 104 height 18
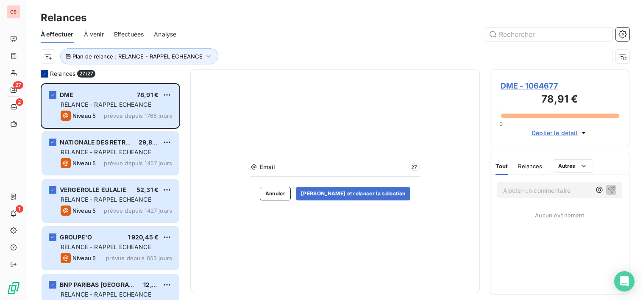
click at [44, 75] on icon at bounding box center [44, 73] width 5 height 5
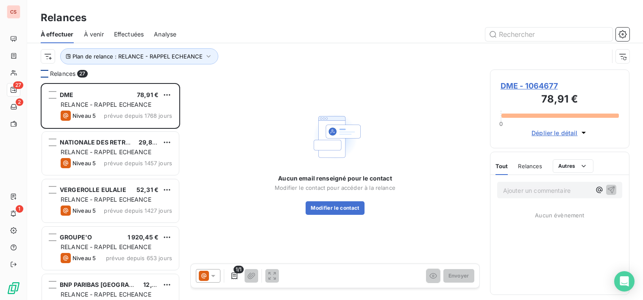
click at [45, 75] on div at bounding box center [45, 74] width 8 height 8
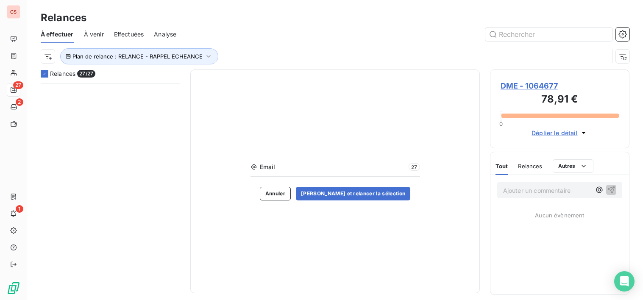
scroll to position [1065, 0]
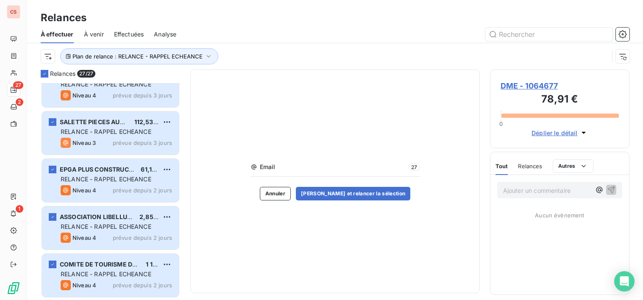
click at [127, 33] on span "Effectuées" at bounding box center [129, 34] width 30 height 8
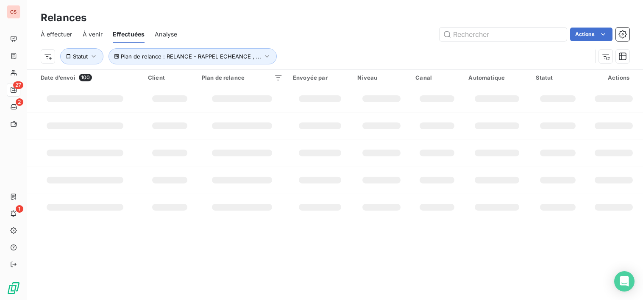
click at [278, 10] on div "Relances" at bounding box center [335, 17] width 616 height 15
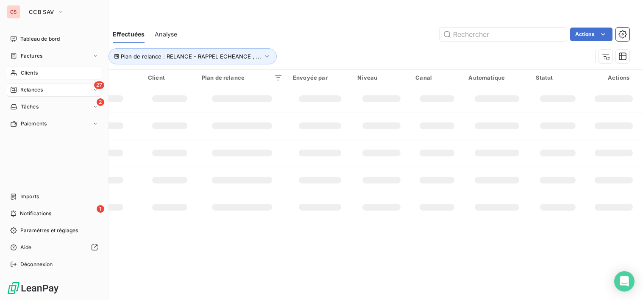
click at [37, 73] on span "Clients" at bounding box center [29, 73] width 17 height 8
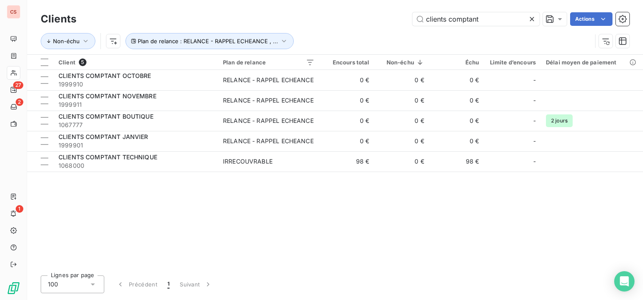
click at [532, 18] on icon at bounding box center [532, 19] width 8 height 8
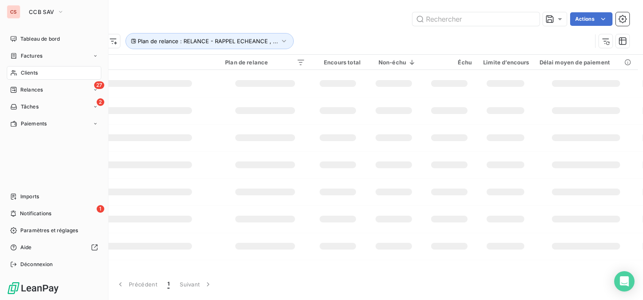
click at [29, 72] on span "Clients" at bounding box center [29, 73] width 17 height 8
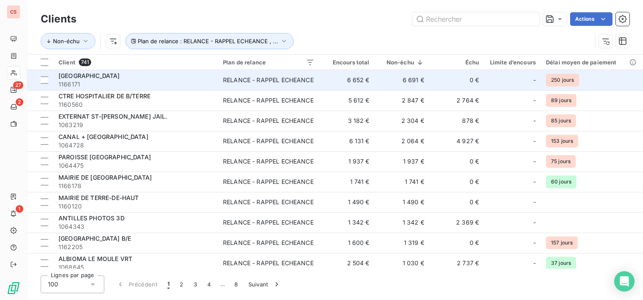
click at [131, 80] on span "1166171" at bounding box center [135, 84] width 154 height 8
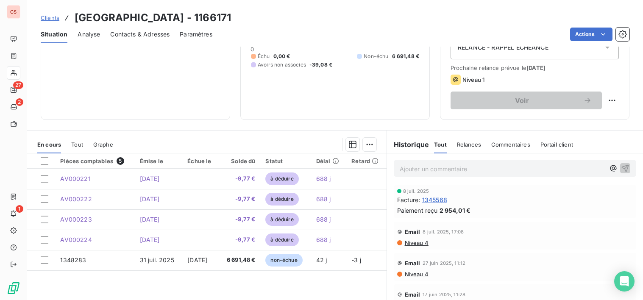
scroll to position [119, 0]
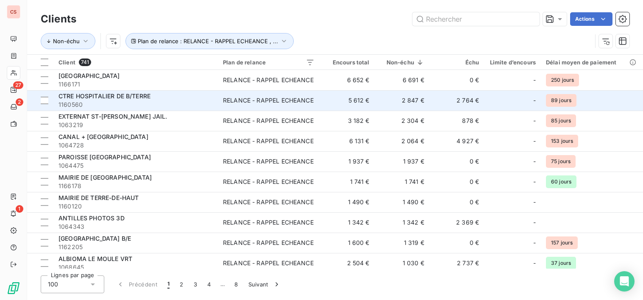
click at [441, 110] on td "2 764 €" at bounding box center [456, 100] width 55 height 20
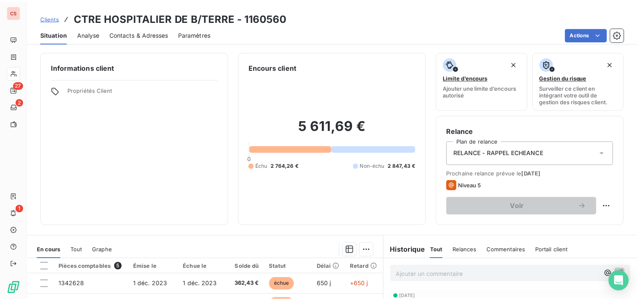
scroll to position [148, 0]
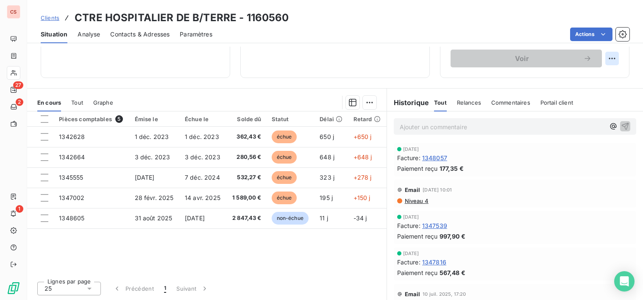
click at [608, 59] on html "CS 27 2 1 Clients CTRE HOSPITALIER DE B/TERRE - 1160560 Situation Analyse Conta…" at bounding box center [321, 150] width 643 height 300
click at [505, 3] on html "CS 27 2 1 Clients CTRE HOSPITALIER DE B/TERRE - 1160560 Situation Analyse Conta…" at bounding box center [321, 150] width 643 height 300
click at [622, 34] on icon "button" at bounding box center [623, 34] width 2 height 2
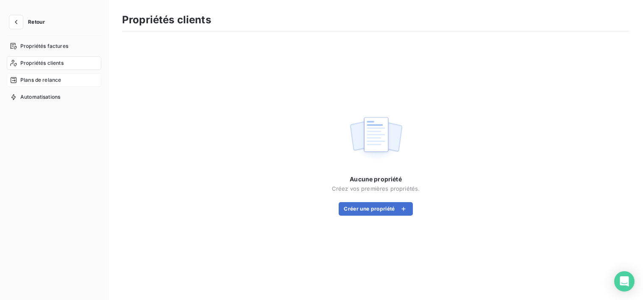
click at [52, 82] on span "Plans de relance" at bounding box center [40, 80] width 41 height 8
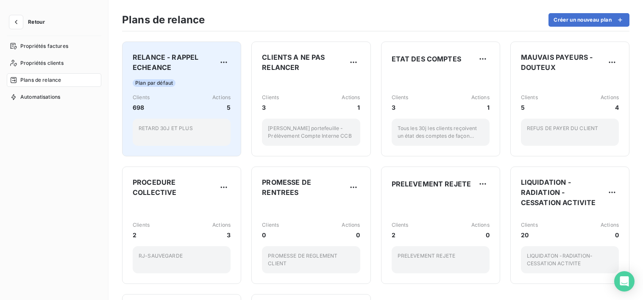
click at [198, 111] on div "Clients 698 Actions 5" at bounding box center [182, 103] width 98 height 18
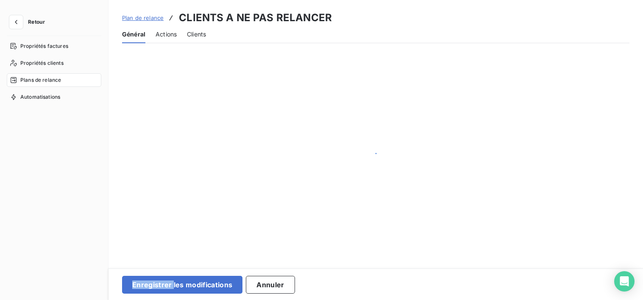
click at [198, 111] on div at bounding box center [376, 158] width 535 height 230
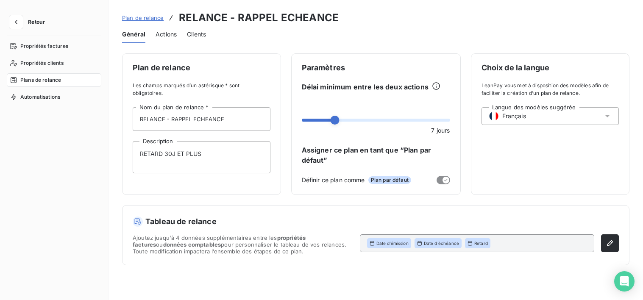
click at [166, 33] on span "Actions" at bounding box center [166, 34] width 21 height 8
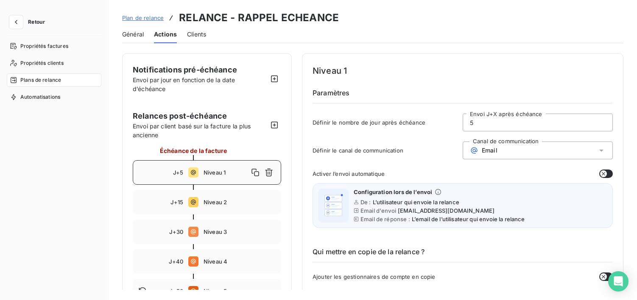
click at [30, 23] on span "Retour" at bounding box center [36, 21] width 17 height 5
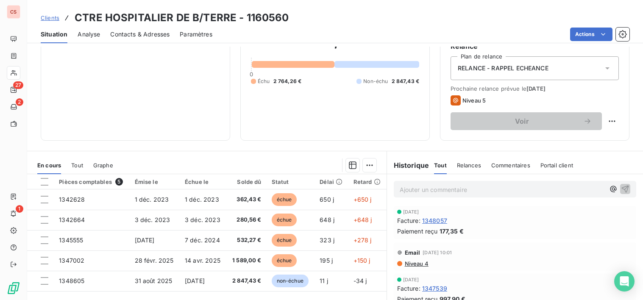
scroll to position [98, 0]
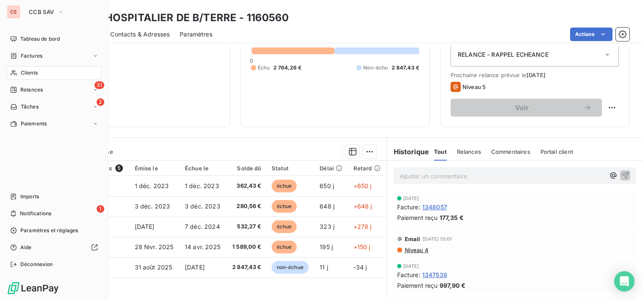
click at [37, 72] on span "Clients" at bounding box center [29, 73] width 17 height 8
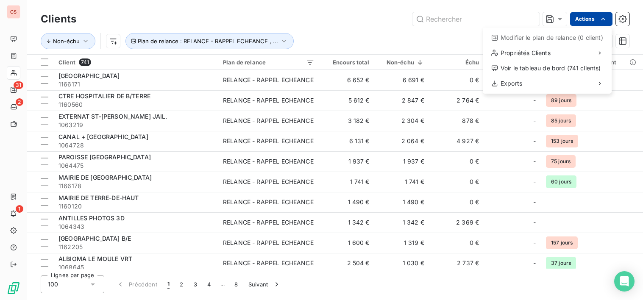
click at [557, 18] on html "CS 31 2 1 Clients Actions Modifier le plan de relance (0 client) Propriétés Cli…" at bounding box center [321, 150] width 643 height 300
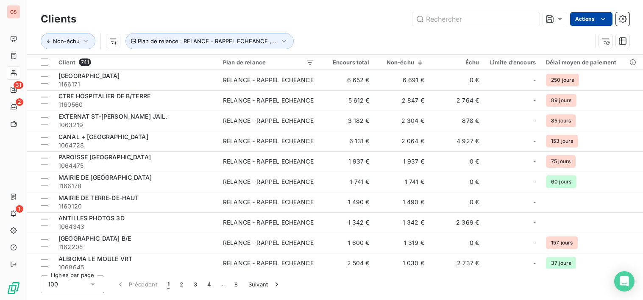
click at [557, 18] on icon at bounding box center [560, 19] width 8 height 8
click at [279, 9] on div "Clients Actions Non-échu Plan de relance : RELANCE - RAPPEL ECHEANCE , ..." at bounding box center [335, 27] width 616 height 54
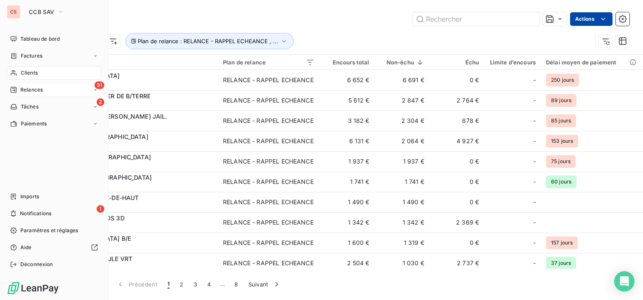
click at [48, 91] on div "31 Relances" at bounding box center [54, 90] width 95 height 14
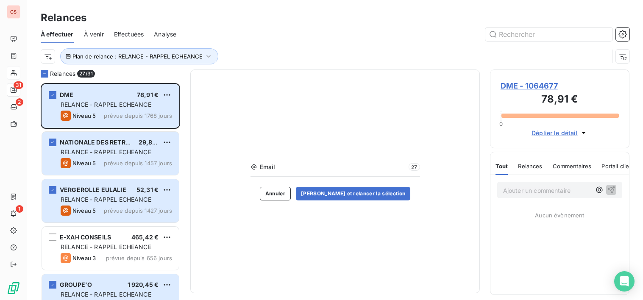
scroll to position [211, 134]
click at [339, 269] on div "Email 27 Annuler [PERSON_NAME] et relancer la sélection" at bounding box center [335, 182] width 290 height 224
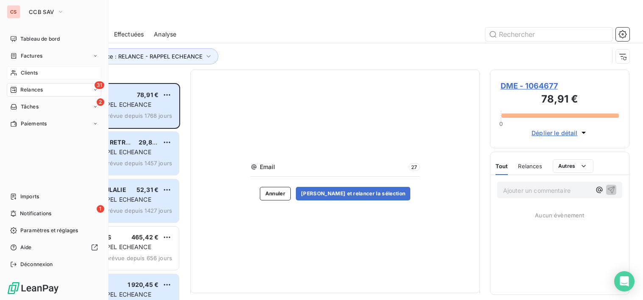
click at [24, 72] on span "Clients" at bounding box center [29, 73] width 17 height 8
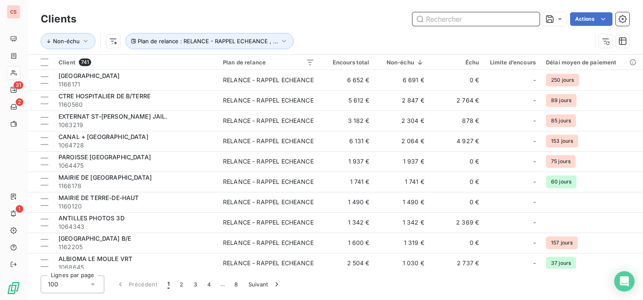
click at [449, 23] on input "text" at bounding box center [475, 19] width 127 height 14
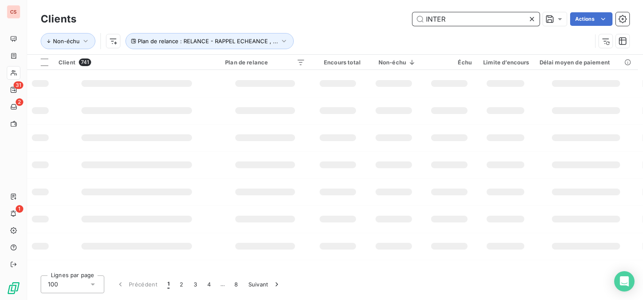
type input "INTER"
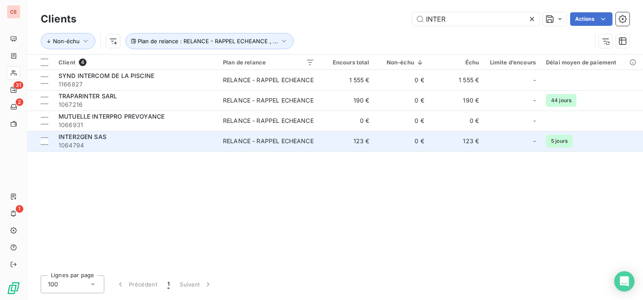
click at [164, 145] on span "1064794" at bounding box center [135, 145] width 154 height 8
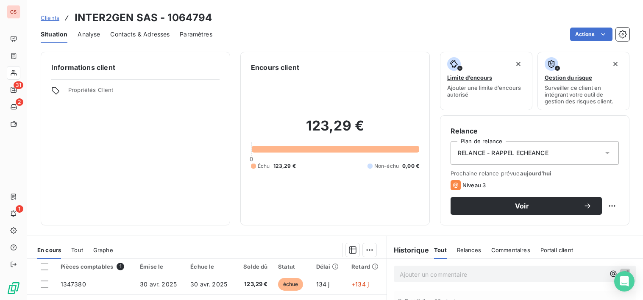
click at [126, 33] on span "Contacts & Adresses" at bounding box center [139, 34] width 59 height 8
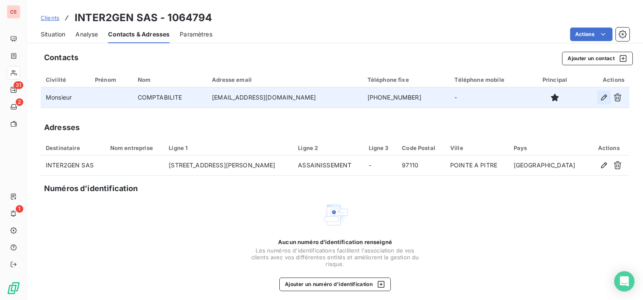
click at [600, 95] on icon "button" at bounding box center [604, 97] width 8 height 8
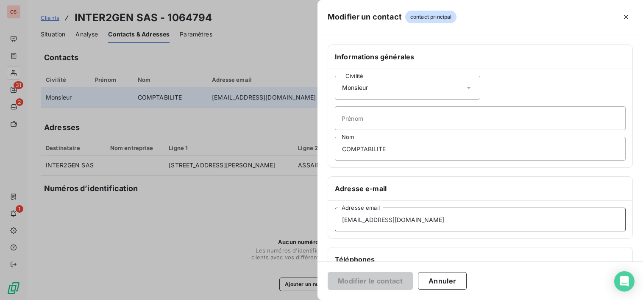
click at [371, 223] on input "[EMAIL_ADDRESS][DOMAIN_NAME]" at bounding box center [480, 220] width 291 height 24
type input "[EMAIL_ADDRESS][DOMAIN_NAME]"
click at [371, 284] on button "Modifier le contact" at bounding box center [370, 281] width 85 height 18
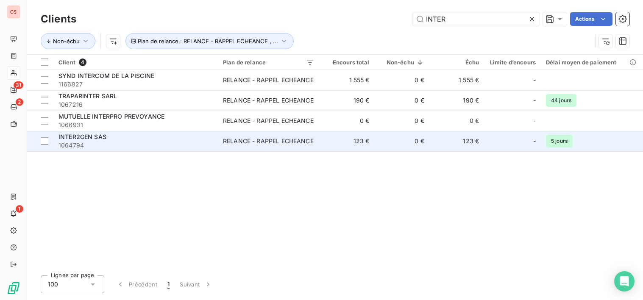
click at [169, 144] on span "1064794" at bounding box center [135, 145] width 154 height 8
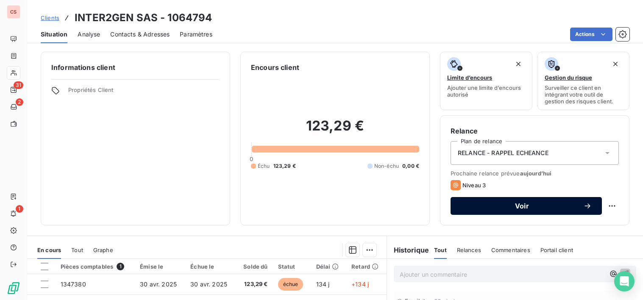
click at [519, 209] on span "Voir" at bounding box center [522, 206] width 122 height 7
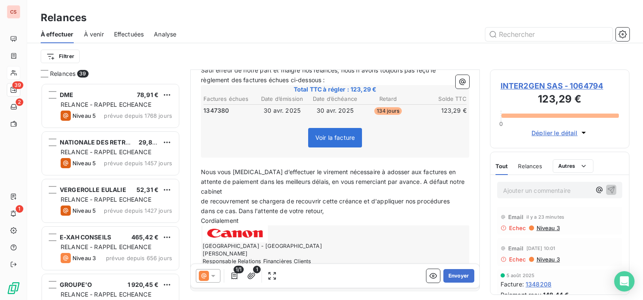
scroll to position [169, 0]
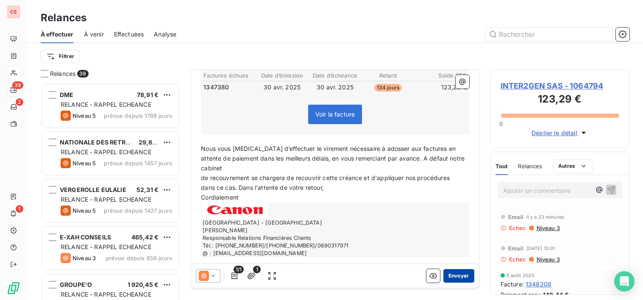
click at [445, 275] on button "Envoyer" at bounding box center [458, 276] width 31 height 14
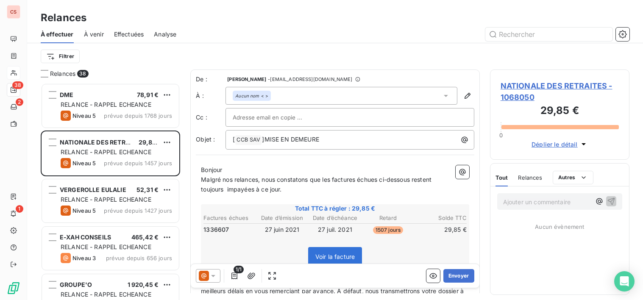
click at [523, 266] on div "Ajouter un commentaire ﻿ Aucun évènement" at bounding box center [559, 241] width 139 height 108
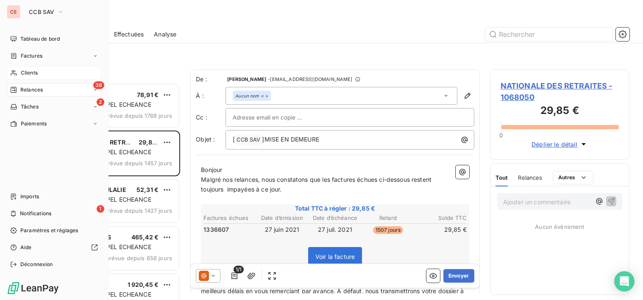
click at [28, 71] on span "Clients" at bounding box center [29, 73] width 17 height 8
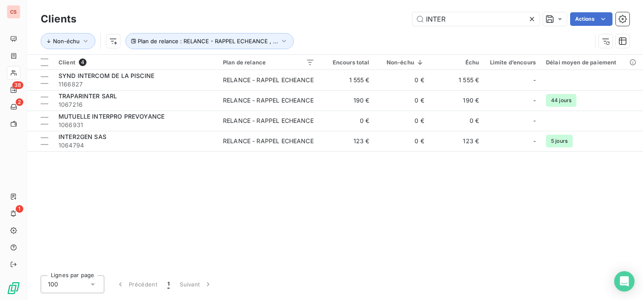
drag, startPoint x: 451, startPoint y: 18, endPoint x: 192, endPoint y: 5, distance: 259.3
click at [289, 28] on div "Clients INTER Actions Non-échu Plan de relance : RELANCE - RAPPEL ECHEANCE , ..." at bounding box center [335, 32] width 589 height 44
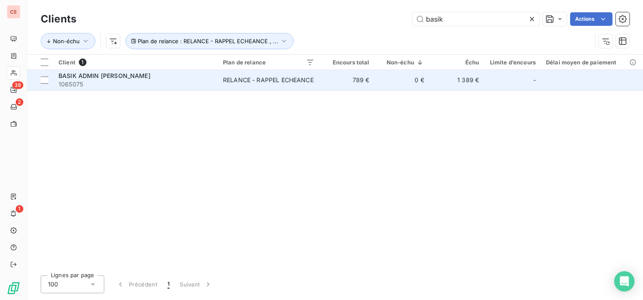
type input "basik"
click at [95, 81] on span "1065075" at bounding box center [135, 84] width 154 height 8
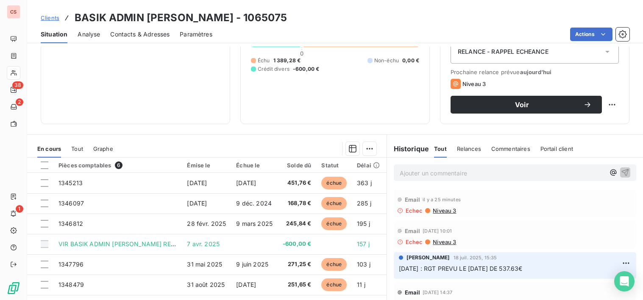
scroll to position [105, 0]
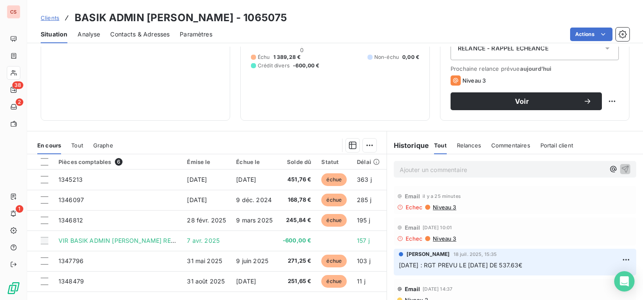
click at [150, 36] on span "Contacts & Adresses" at bounding box center [139, 34] width 59 height 8
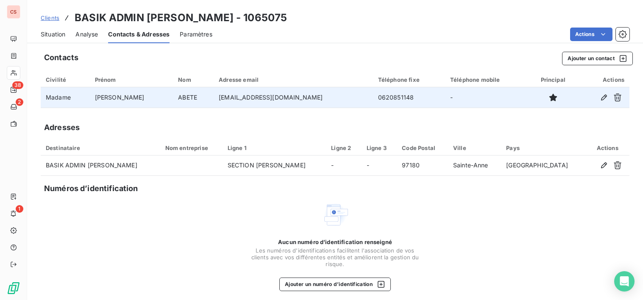
click at [231, 99] on td "[EMAIL_ADDRESS][DOMAIN_NAME]" at bounding box center [293, 97] width 159 height 20
click at [600, 94] on icon "button" at bounding box center [604, 97] width 8 height 8
type input "[PERSON_NAME]"
type input "ABETE"
type input "[EMAIL_ADDRESS][DOMAIN_NAME]"
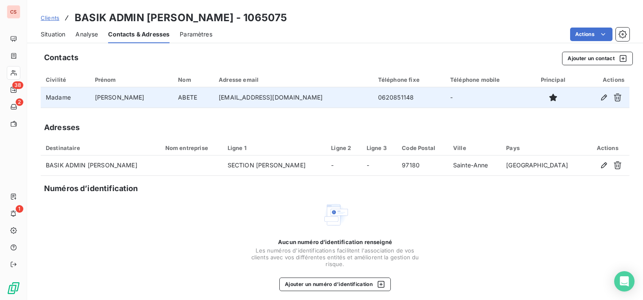
type input "0620851148"
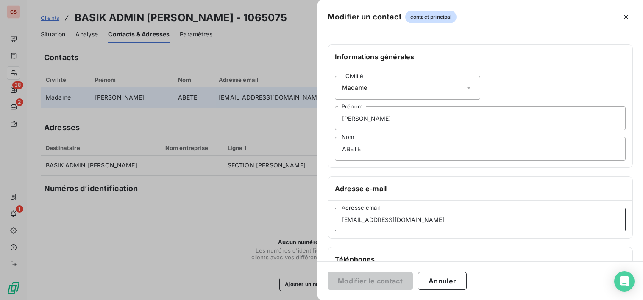
click at [362, 223] on input "[EMAIL_ADDRESS][DOMAIN_NAME]" at bounding box center [480, 220] width 291 height 24
click at [440, 215] on input "[EMAIL_ADDRESS][DOMAIN_NAME]" at bounding box center [480, 220] width 291 height 24
type input "[EMAIL_ADDRESS][DOMAIN_NAME]"
click at [375, 286] on button "Modifier le contact" at bounding box center [370, 281] width 85 height 18
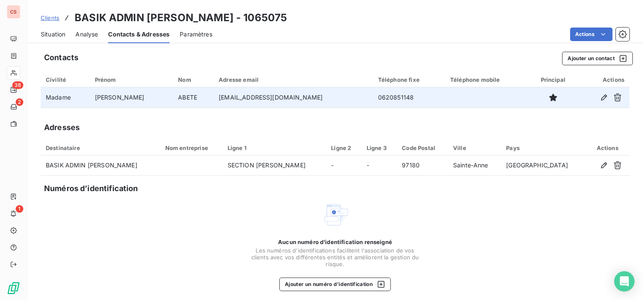
click at [53, 33] on span "Situation" at bounding box center [53, 34] width 25 height 8
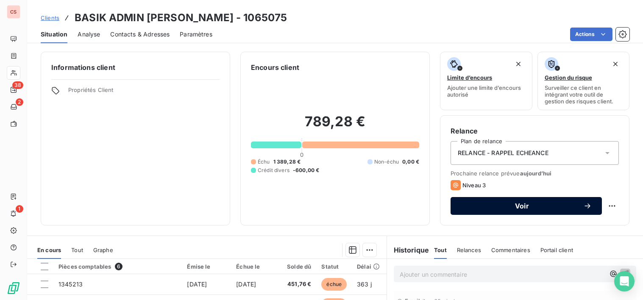
click at [543, 207] on span "Voir" at bounding box center [522, 206] width 122 height 7
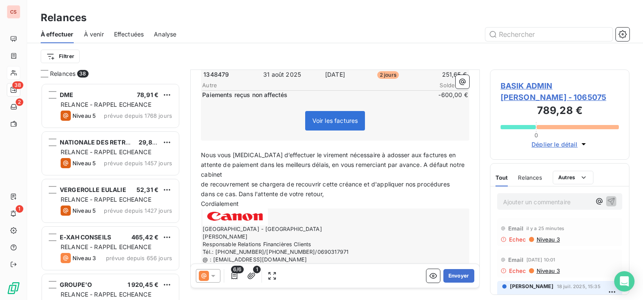
scroll to position [224, 0]
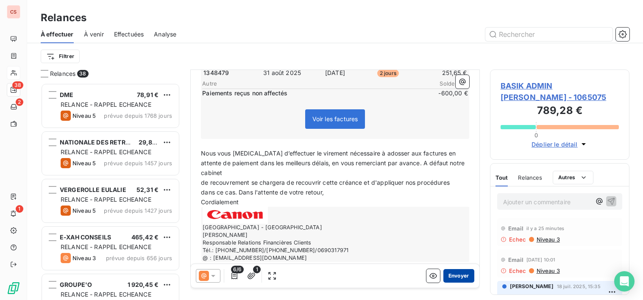
click at [450, 274] on button "Envoyer" at bounding box center [458, 276] width 31 height 14
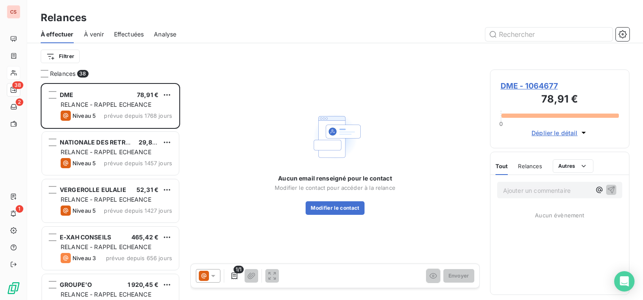
click at [526, 278] on div "Ajouter un commentaire ﻿ Aucun évènement" at bounding box center [559, 235] width 139 height 120
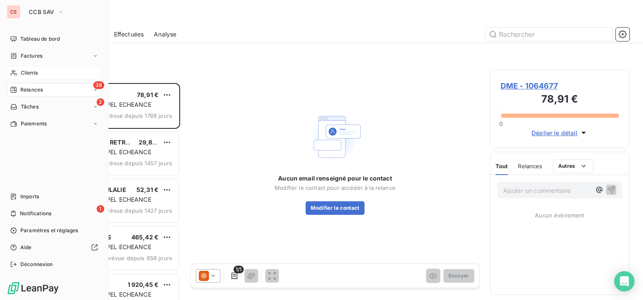
click at [29, 92] on span "Relances" at bounding box center [31, 90] width 22 height 8
click at [23, 74] on span "Clients" at bounding box center [29, 73] width 17 height 8
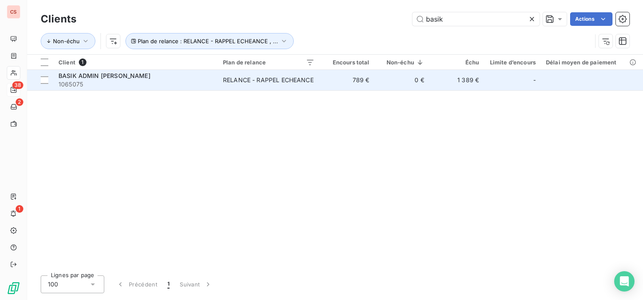
click at [318, 85] on td "RELANCE - RAPPEL ECHEANCE" at bounding box center [269, 80] width 102 height 20
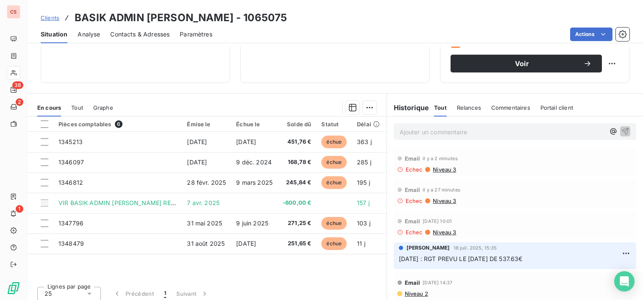
scroll to position [148, 0]
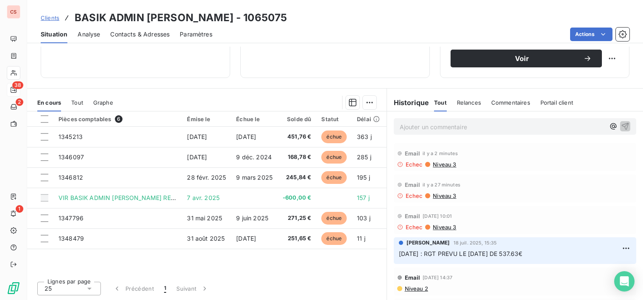
click at [412, 289] on span "Niveau 2" at bounding box center [416, 288] width 24 height 7
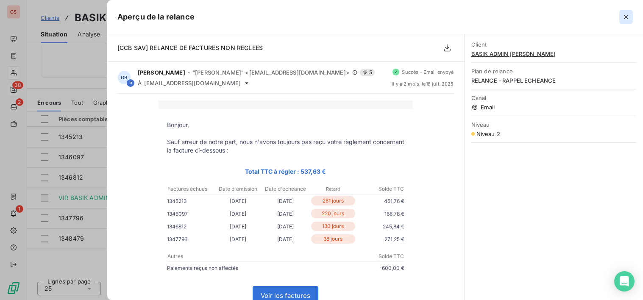
click at [631, 19] on button "button" at bounding box center [626, 17] width 14 height 14
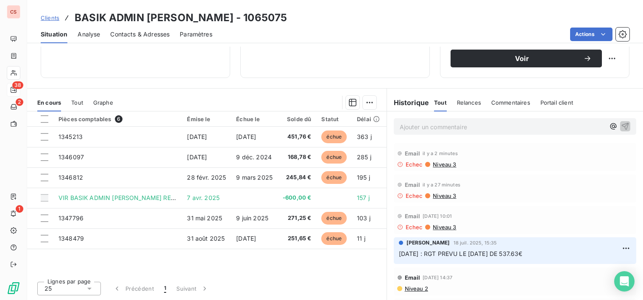
click at [132, 36] on span "Contacts & Adresses" at bounding box center [139, 34] width 59 height 8
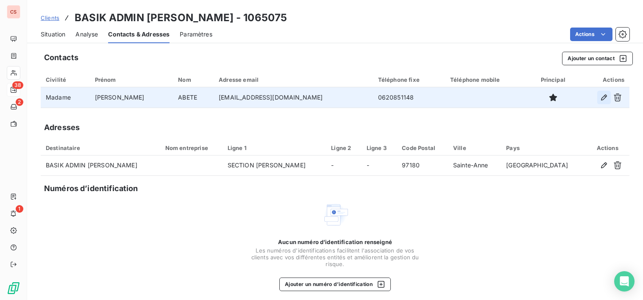
click at [600, 99] on icon "button" at bounding box center [604, 97] width 8 height 8
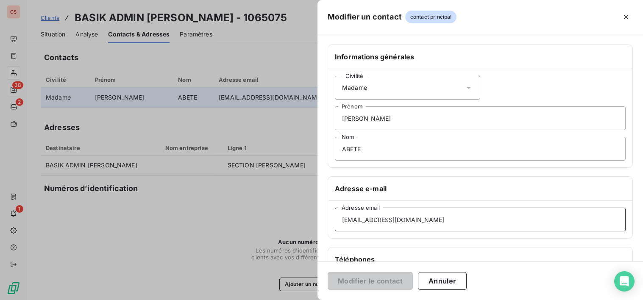
click at [374, 222] on input "[EMAIL_ADDRESS][DOMAIN_NAME]" at bounding box center [480, 220] width 291 height 24
type input "[EMAIL_ADDRESS][DOMAIN_NAME]"
click at [373, 282] on button "Modifier le contact" at bounding box center [370, 281] width 85 height 18
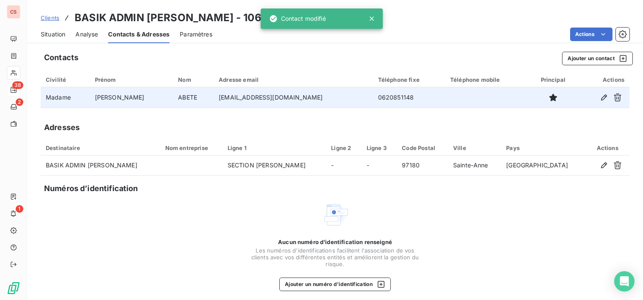
click at [58, 37] on span "Situation" at bounding box center [53, 34] width 25 height 8
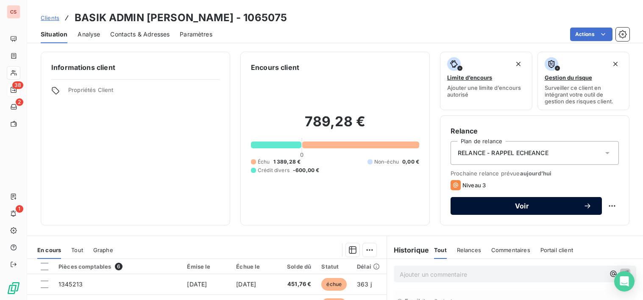
click at [534, 206] on span "Voir" at bounding box center [522, 206] width 122 height 7
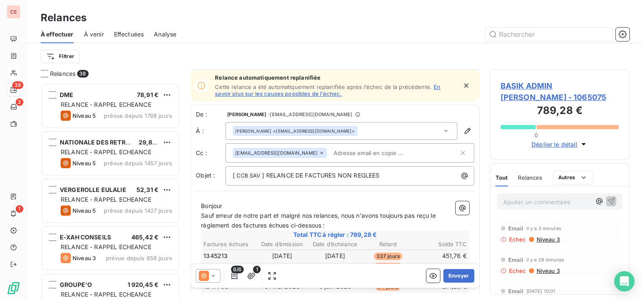
scroll to position [228, 0]
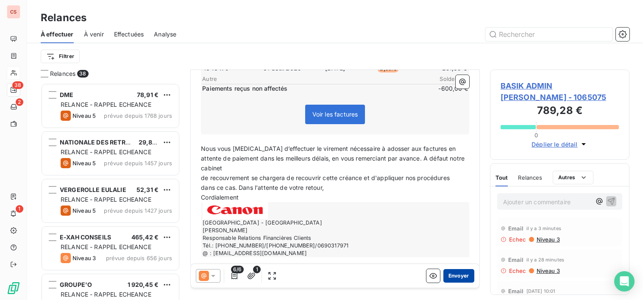
click at [452, 278] on button "Envoyer" at bounding box center [458, 276] width 31 height 14
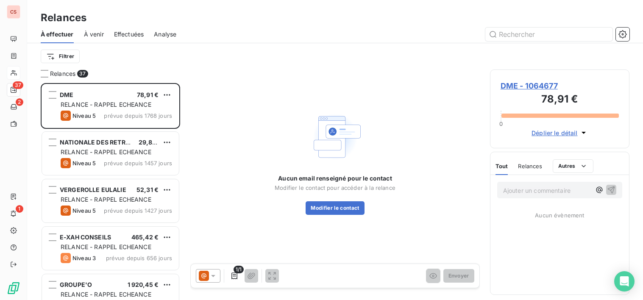
click at [548, 287] on div "Ajouter un commentaire ﻿ Aucun évènement" at bounding box center [559, 235] width 139 height 120
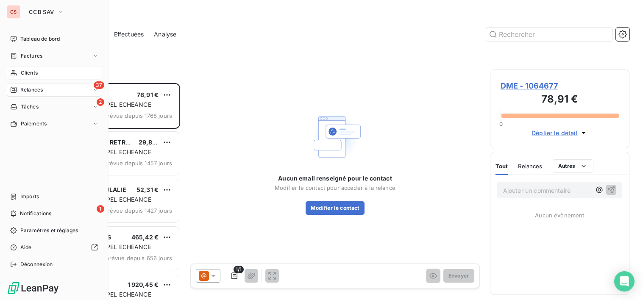
click at [31, 74] on span "Clients" at bounding box center [29, 73] width 17 height 8
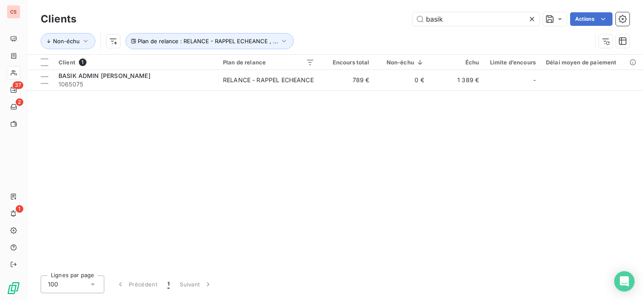
drag, startPoint x: 451, startPoint y: 14, endPoint x: 281, endPoint y: 7, distance: 170.5
click at [309, 15] on div "basik Actions" at bounding box center [357, 19] width 543 height 14
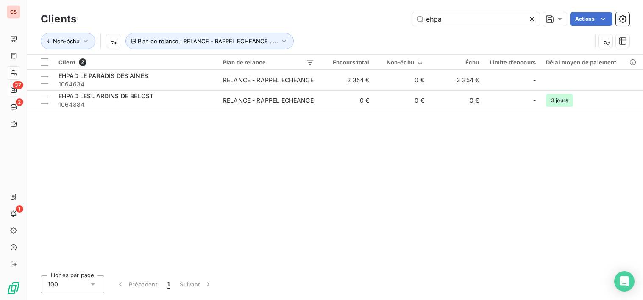
type input "ehpa"
click at [361, 272] on div "Clients ehpa Actions Non-échu Plan de relance : RELANCE - RAPPEL ECHEANCE , ...…" at bounding box center [335, 150] width 616 height 300
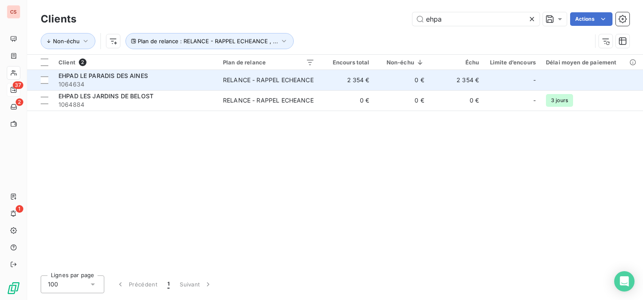
click at [391, 86] on td "0 €" at bounding box center [402, 80] width 55 height 20
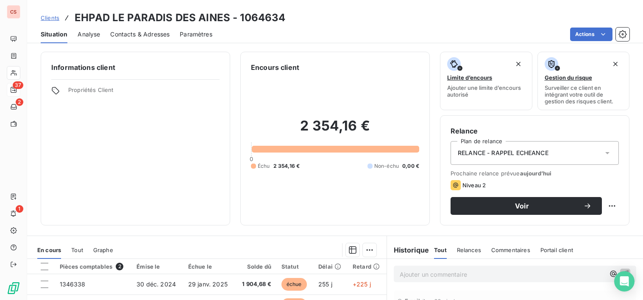
click at [131, 33] on span "Contacts & Adresses" at bounding box center [139, 34] width 59 height 8
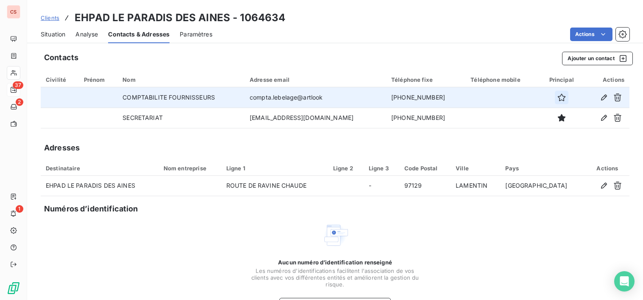
click at [557, 100] on icon "button" at bounding box center [561, 97] width 8 height 8
click at [600, 96] on icon "button" at bounding box center [604, 97] width 8 height 8
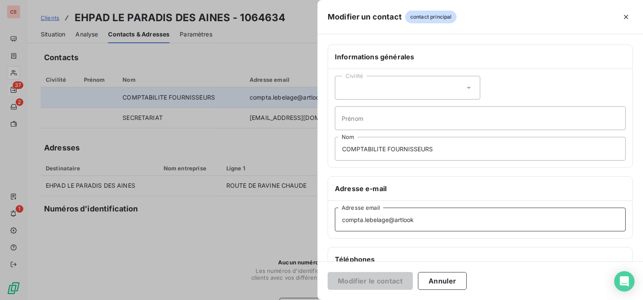
click at [402, 222] on input "compta.lebelage@artlook" at bounding box center [480, 220] width 291 height 24
click at [442, 223] on input "[EMAIL_ADDRESS]" at bounding box center [480, 220] width 291 height 24
type input "[EMAIL_ADDRESS][DOMAIN_NAME]"
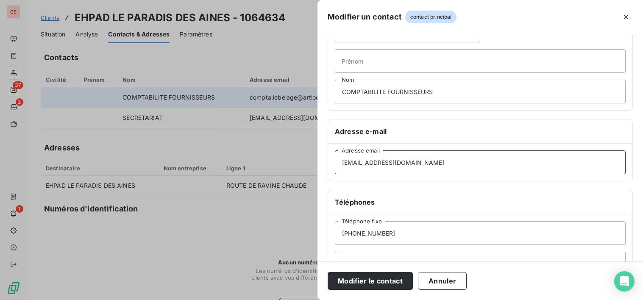
scroll to position [67, 0]
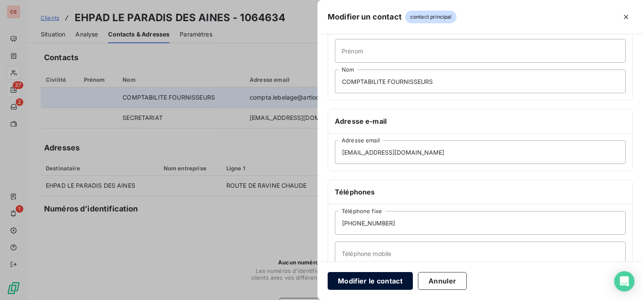
click at [377, 285] on button "Modifier le contact" at bounding box center [370, 281] width 85 height 18
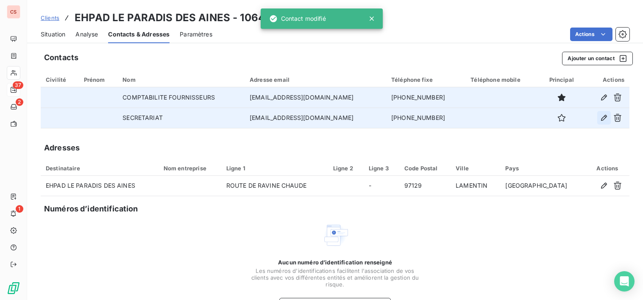
click at [600, 116] on icon "button" at bounding box center [604, 118] width 8 height 8
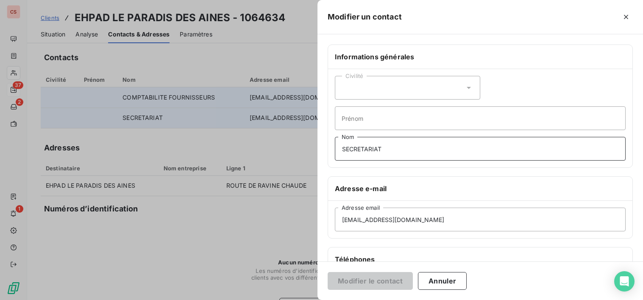
drag, startPoint x: 394, startPoint y: 149, endPoint x: 266, endPoint y: 153, distance: 127.7
click at [267, 300] on div "Modifier un contact Informations générales Civilité Prénom SECRETARIAT Nom Adre…" at bounding box center [321, 300] width 643 height 0
type input "DIRECTION"
click at [395, 219] on input "[EMAIL_ADDRESS][DOMAIN_NAME]" at bounding box center [480, 220] width 291 height 24
type input "[EMAIL_ADDRESS][DOMAIN_NAME]"
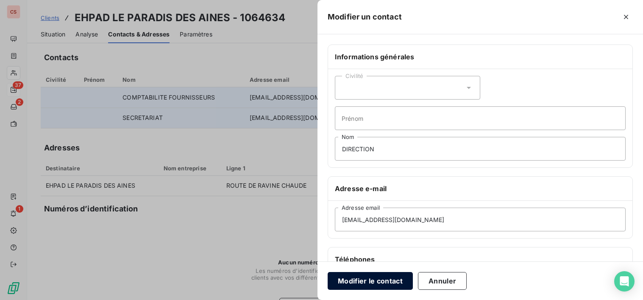
click at [368, 280] on button "Modifier le contact" at bounding box center [370, 281] width 85 height 18
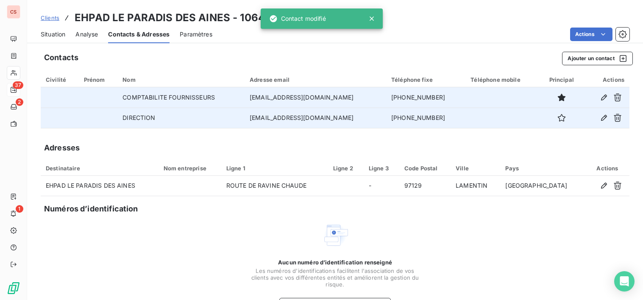
click at [50, 36] on span "Situation" at bounding box center [53, 34] width 25 height 8
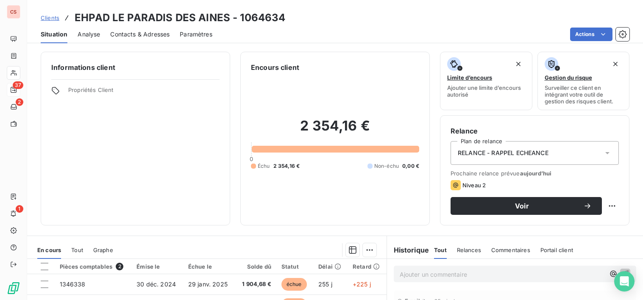
scroll to position [148, 0]
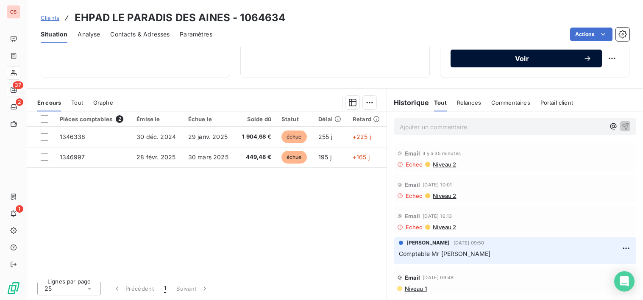
click at [526, 62] on div "Voir" at bounding box center [526, 58] width 131 height 8
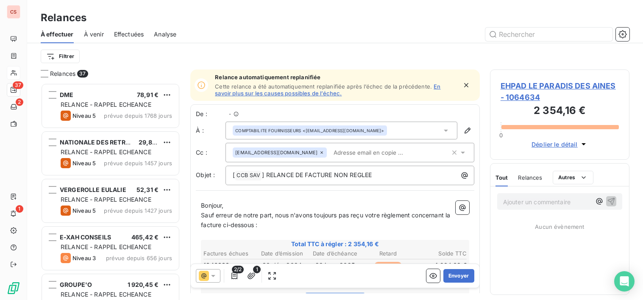
scroll to position [211, 134]
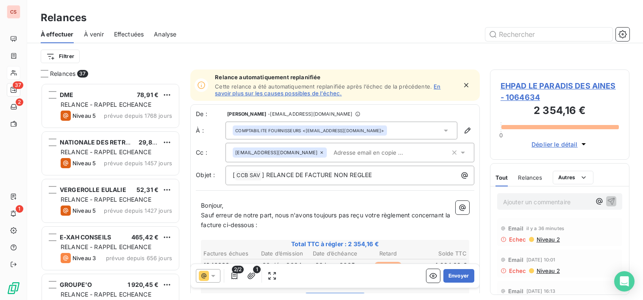
click at [330, 152] on input "text" at bounding box center [379, 152] width 98 height 13
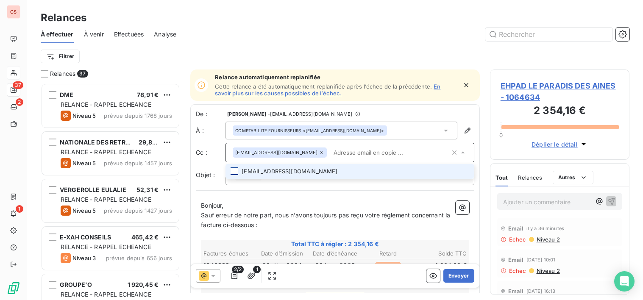
click at [236, 173] on div at bounding box center [235, 171] width 8 height 8
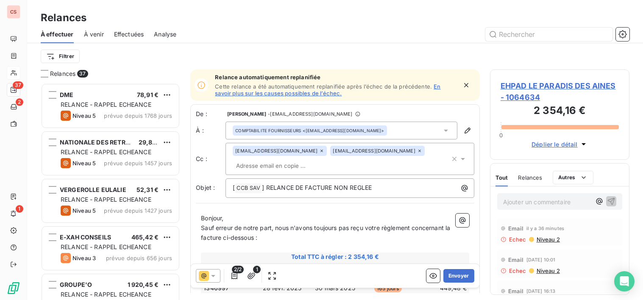
click at [332, 214] on p "Bonjour," at bounding box center [335, 219] width 268 height 10
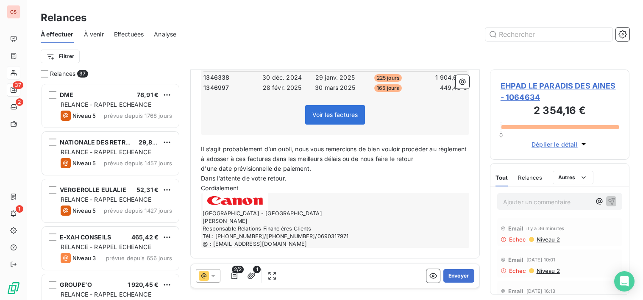
scroll to position [0, 0]
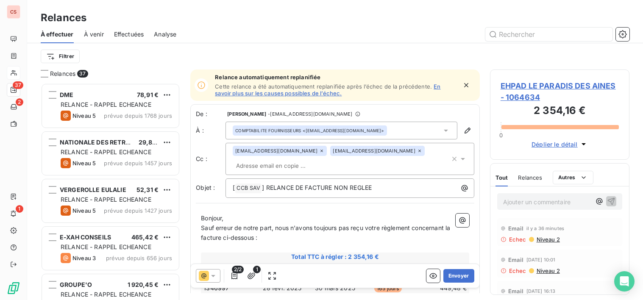
click at [316, 230] on span "Sauf erreur de notre part, nous n'avons toujours pas reçu votre règlement conce…" at bounding box center [326, 232] width 251 height 17
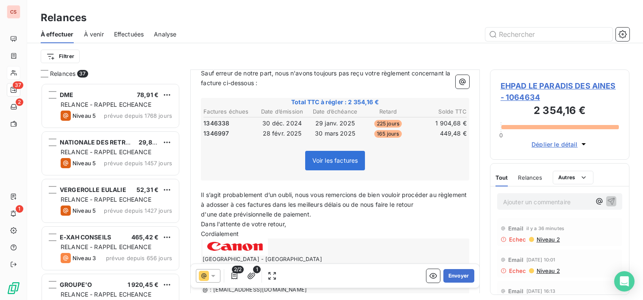
scroll to position [159, 0]
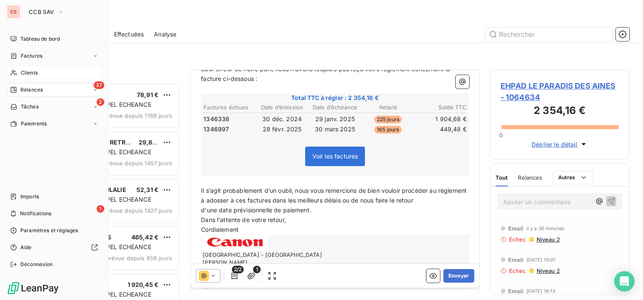
click at [36, 73] on span "Clients" at bounding box center [29, 73] width 17 height 8
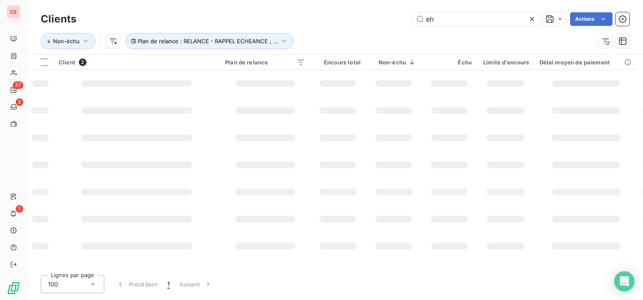
type input "e"
type input "S.B.M"
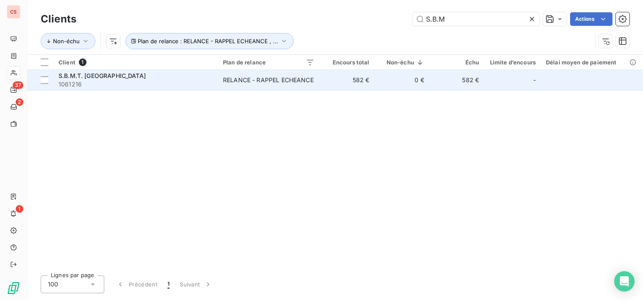
click at [283, 83] on div "RELANCE - RAPPEL ECHEANCE" at bounding box center [268, 80] width 91 height 8
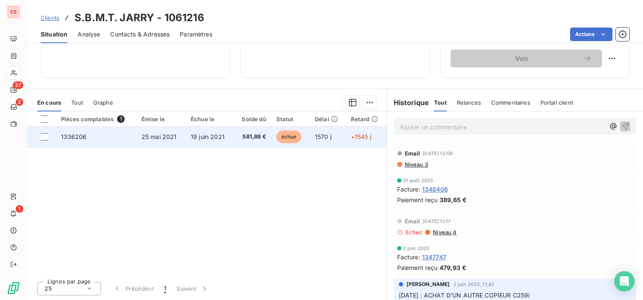
click at [285, 134] on span "échue" at bounding box center [288, 137] width 25 height 13
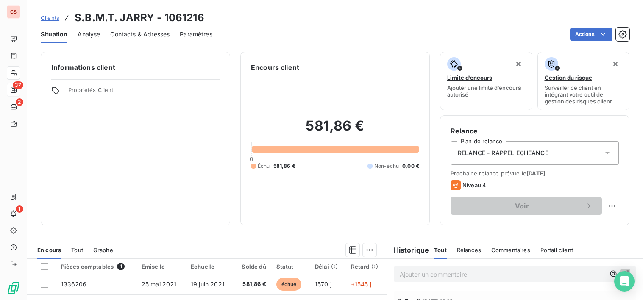
click at [132, 36] on span "Contacts & Adresses" at bounding box center [139, 34] width 59 height 8
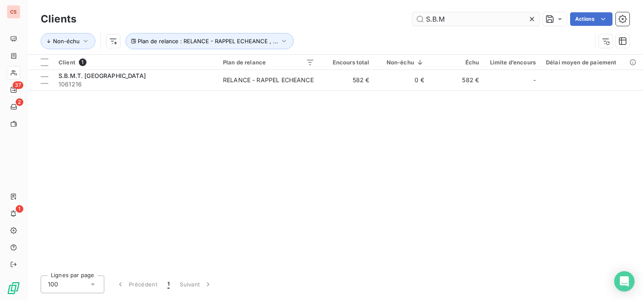
drag, startPoint x: 473, startPoint y: 20, endPoint x: 415, endPoint y: 23, distance: 59.0
click at [416, 23] on input "S.B.M" at bounding box center [475, 19] width 127 height 14
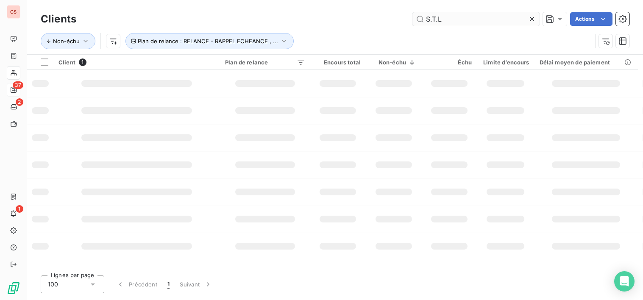
type input "S.T.L"
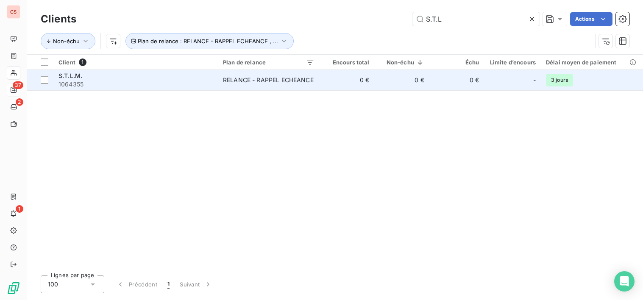
click at [343, 83] on td "0 €" at bounding box center [347, 80] width 55 height 20
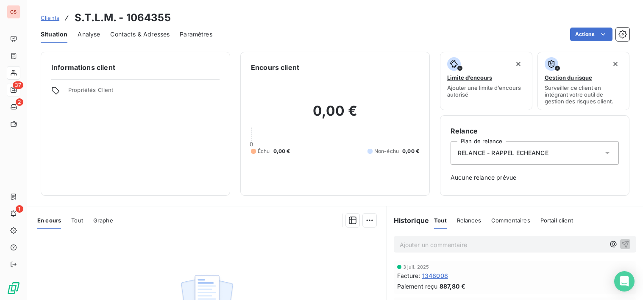
click at [144, 35] on span "Contacts & Adresses" at bounding box center [139, 34] width 59 height 8
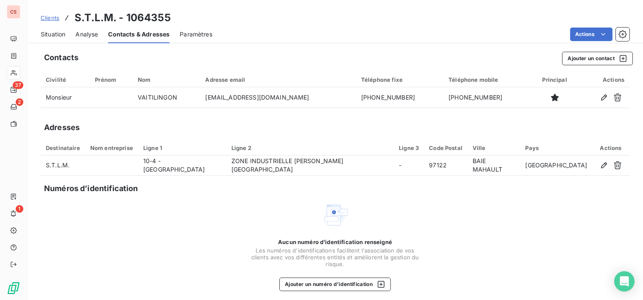
drag, startPoint x: 514, startPoint y: 281, endPoint x: 507, endPoint y: 279, distance: 7.1
click at [512, 279] on div "Aucun numéro d’identification renseigné Les numéros d'identifications faciliten…" at bounding box center [335, 246] width 589 height 90
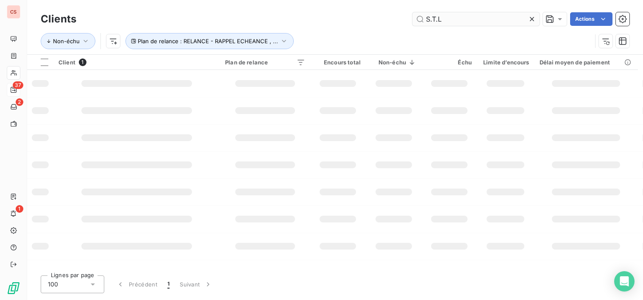
drag, startPoint x: 448, startPoint y: 21, endPoint x: 432, endPoint y: 21, distance: 16.5
click at [432, 21] on input "S.T.L" at bounding box center [475, 19] width 127 height 14
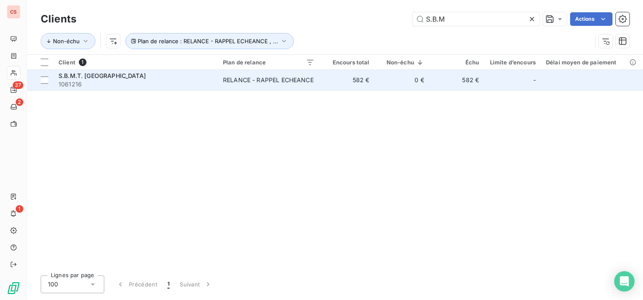
type input "S.B.M"
click at [350, 79] on td "582 €" at bounding box center [347, 80] width 55 height 20
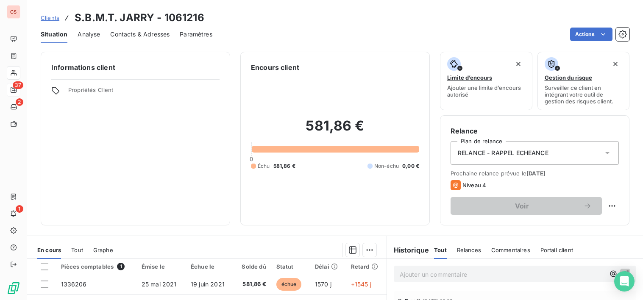
click at [154, 37] on span "Contacts & Adresses" at bounding box center [139, 34] width 59 height 8
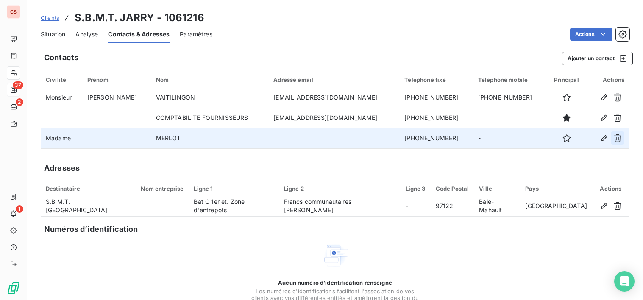
click at [613, 139] on icon "button" at bounding box center [617, 138] width 8 height 8
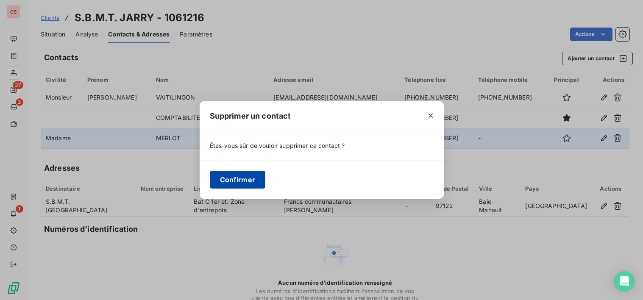
click at [250, 177] on button "Confirmer" at bounding box center [238, 180] width 56 height 18
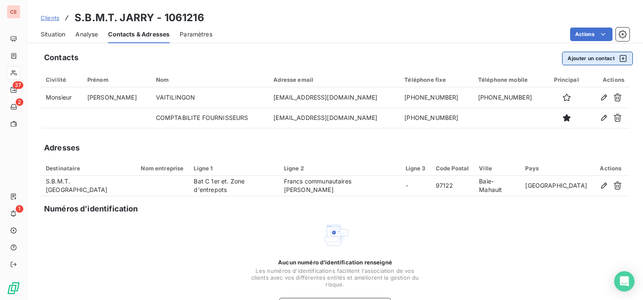
click at [585, 59] on button "Ajouter un contact" at bounding box center [597, 59] width 71 height 14
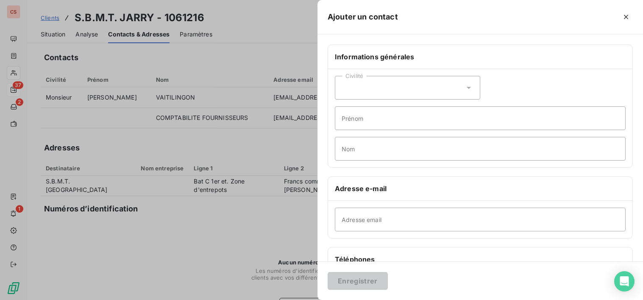
click at [465, 87] on icon at bounding box center [469, 88] width 8 height 8
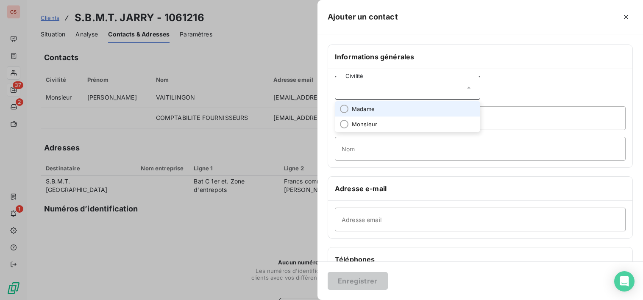
click at [367, 110] on span "Madame" at bounding box center [363, 109] width 23 height 8
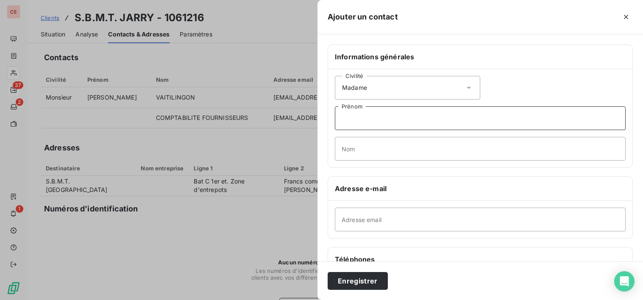
click at [361, 119] on input "Prénom" at bounding box center [480, 118] width 291 height 24
type input "Aude"
click at [366, 149] on input "Nom" at bounding box center [480, 149] width 291 height 24
type input "MOULIN"
click at [364, 218] on input "Adresse email" at bounding box center [480, 220] width 291 height 24
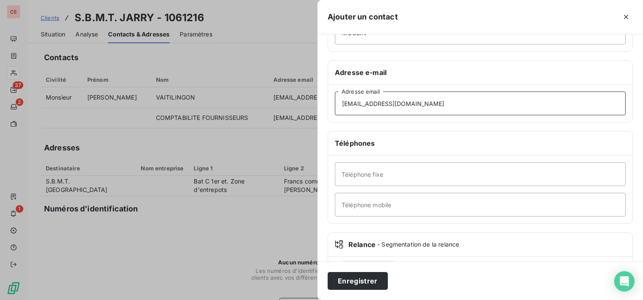
scroll to position [154, 0]
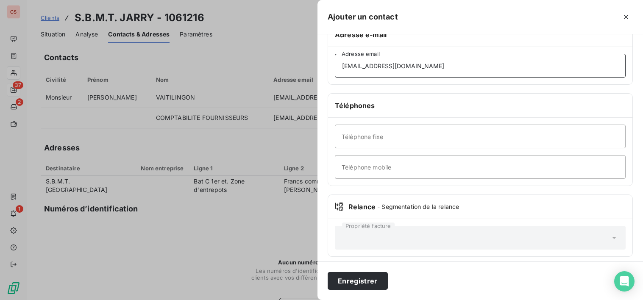
type input "[EMAIL_ADDRESS][DOMAIN_NAME]"
click at [426, 142] on input "Téléphone fixe" at bounding box center [480, 137] width 291 height 24
type input "[PHONE_NUMBER]"
drag, startPoint x: 387, startPoint y: 175, endPoint x: 384, endPoint y: 170, distance: 5.3
click at [386, 174] on input "Téléphone mobile" at bounding box center [480, 167] width 291 height 24
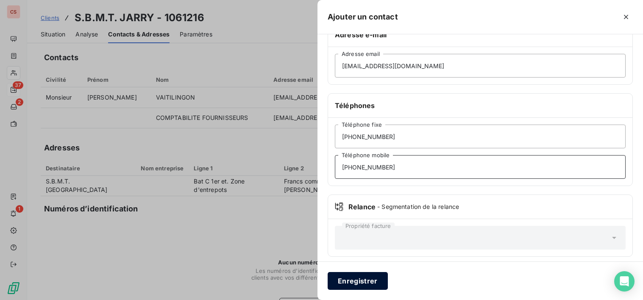
type input "[PHONE_NUMBER]"
click at [360, 280] on button "Enregistrer" at bounding box center [358, 281] width 60 height 18
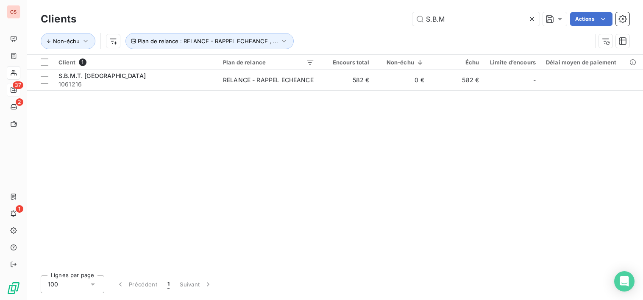
drag, startPoint x: 468, startPoint y: 23, endPoint x: 222, endPoint y: 18, distance: 245.9
click at [237, 25] on div "S.B.M Actions" at bounding box center [357, 19] width 543 height 14
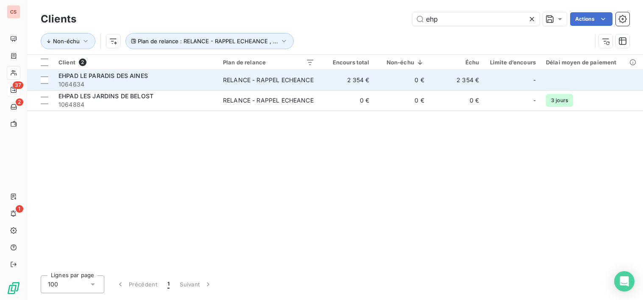
type input "ehp"
click at [314, 76] on div "RELANCE - RAPPEL ECHEANCE" at bounding box center [268, 80] width 91 height 8
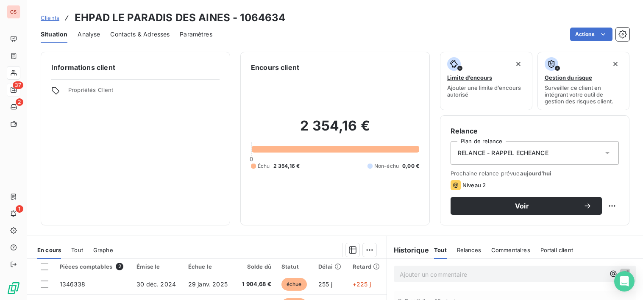
click at [141, 36] on span "Contacts & Adresses" at bounding box center [139, 34] width 59 height 8
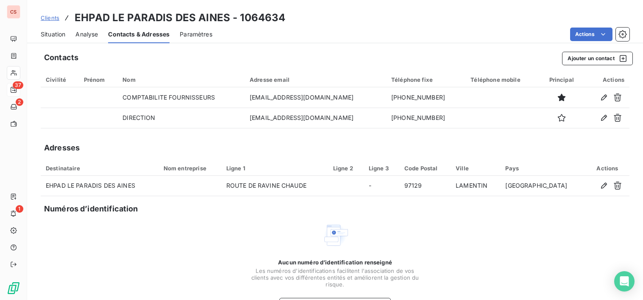
click at [52, 31] on span "Situation" at bounding box center [53, 34] width 25 height 8
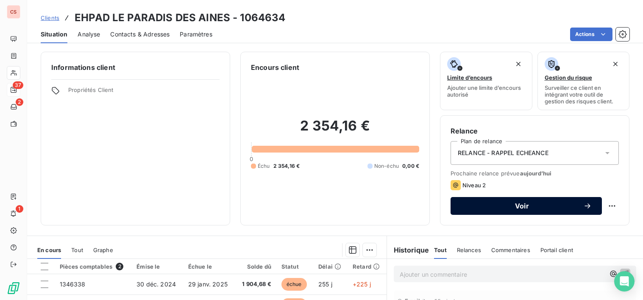
click at [568, 205] on span "Voir" at bounding box center [522, 206] width 122 height 7
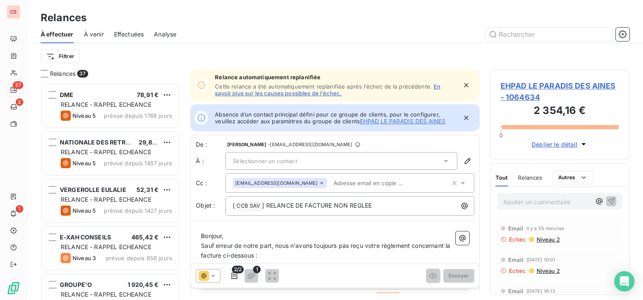
scroll to position [211, 134]
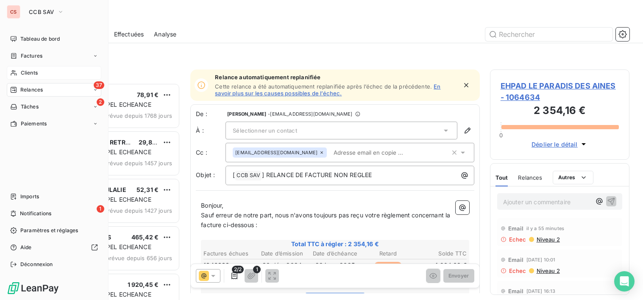
click at [42, 73] on div "Clients" at bounding box center [54, 73] width 95 height 14
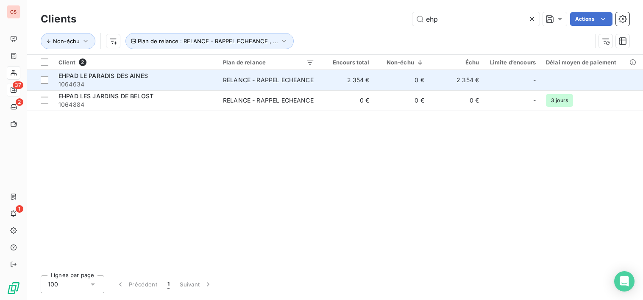
click at [224, 86] on td "RELANCE - RAPPEL ECHEANCE" at bounding box center [269, 80] width 102 height 20
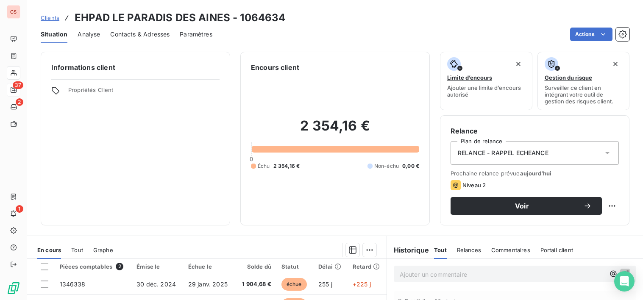
click at [142, 31] on span "Contacts & Adresses" at bounding box center [139, 34] width 59 height 8
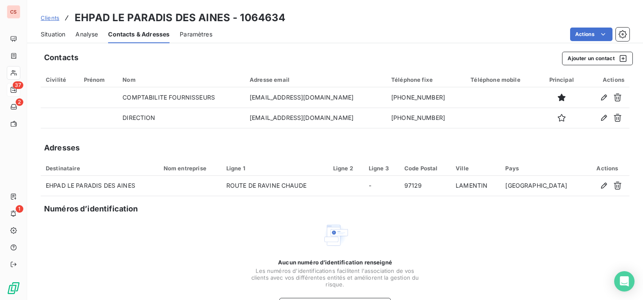
click at [57, 34] on span "Situation" at bounding box center [53, 34] width 25 height 8
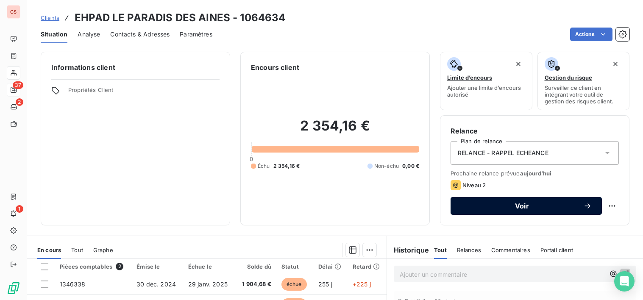
click at [585, 206] on icon "button" at bounding box center [587, 206] width 8 height 8
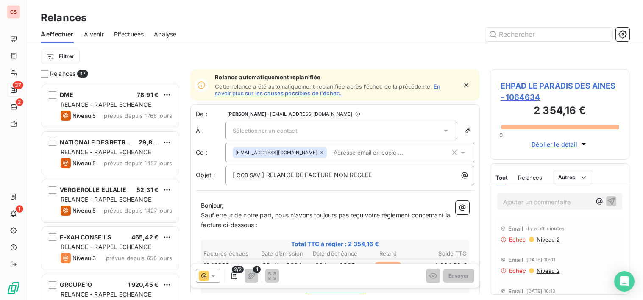
scroll to position [211, 134]
click at [442, 129] on icon at bounding box center [446, 130] width 8 height 8
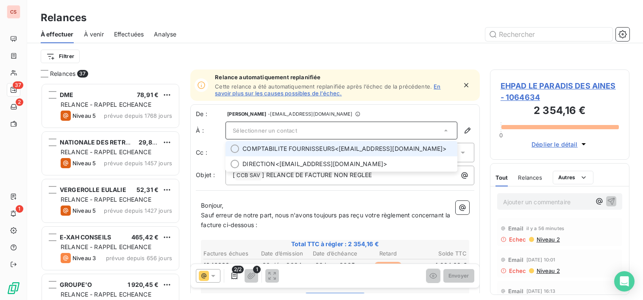
click at [378, 150] on span "COMPTABILITE FOURNISSEURS <[EMAIL_ADDRESS][DOMAIN_NAME]>" at bounding box center [347, 149] width 210 height 8
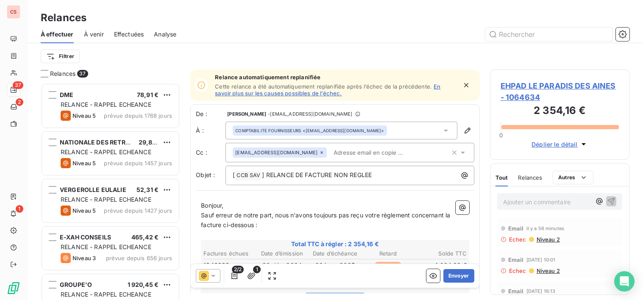
click at [342, 156] on input "text" at bounding box center [379, 152] width 98 height 13
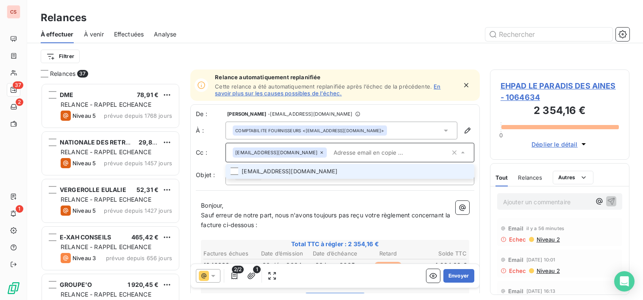
click at [237, 174] on div at bounding box center [235, 171] width 8 height 8
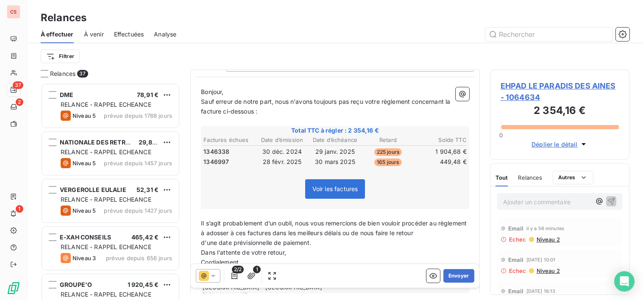
scroll to position [117, 0]
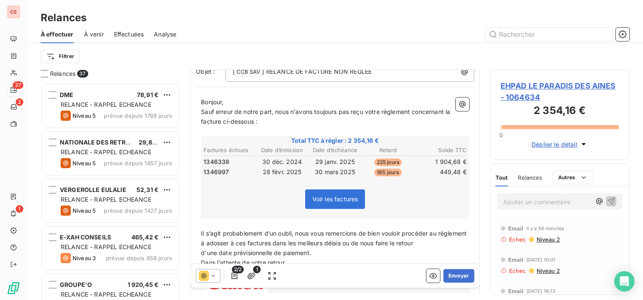
click at [206, 125] on p "Sauf erreur de notre part, nous n'avons toujours pas reçu votre règlement conce…" at bounding box center [335, 116] width 268 height 19
click at [234, 122] on span "Sauf erreur de notre part, nous n'avons toujours pas reçu votre règlement conce…" at bounding box center [328, 116] width 254 height 17
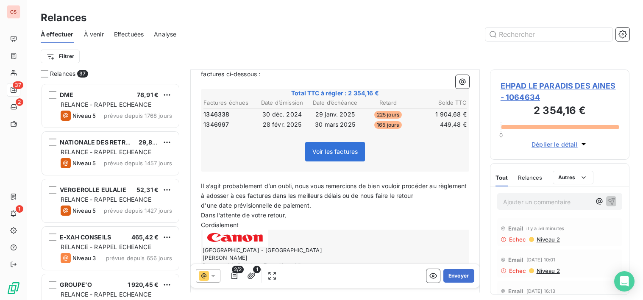
scroll to position [167, 0]
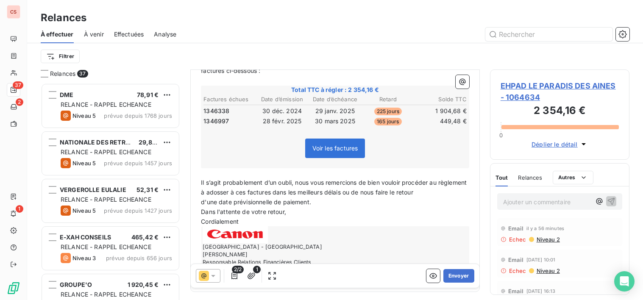
click at [373, 195] on span "Il s’agit probablement d’un oubli, nous vous remercions de bien vouloir procéde…" at bounding box center [334, 187] width 267 height 17
click at [402, 194] on span "Il s’agit probablement d’un oubli, nous vous remercions de bien vouloir procéde…" at bounding box center [334, 187] width 267 height 17
drag, startPoint x: 323, startPoint y: 214, endPoint x: 195, endPoint y: 210, distance: 127.7
click at [195, 210] on div "De : [PERSON_NAME] - [EMAIL_ADDRESS][DOMAIN_NAME] À : COMPTABILITE FOURNISSEURS…" at bounding box center [335, 114] width 290 height 355
click at [241, 198] on p "Il s’agit probablement d’un oubli, nous vous remercions de bien vouloir procéde…" at bounding box center [335, 187] width 268 height 19
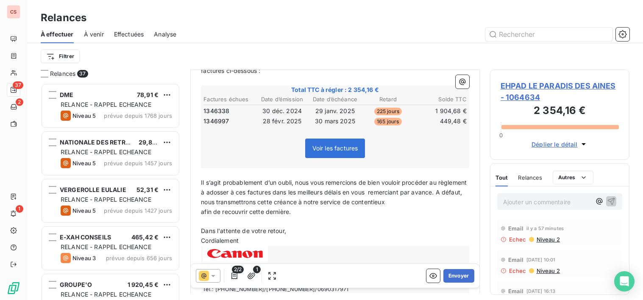
click at [201, 229] on span "Dans l'attente de votre retour," at bounding box center [243, 230] width 85 height 7
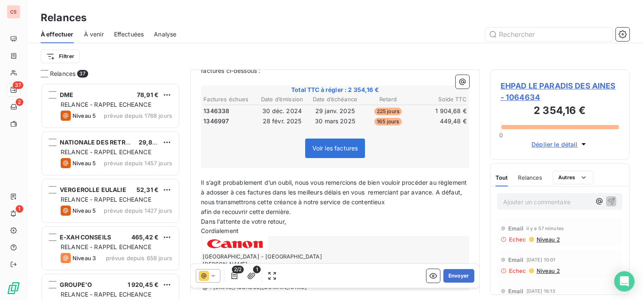
click at [291, 212] on span "afin de recouvrir cette dernière." at bounding box center [246, 211] width 90 height 7
click at [405, 205] on span "Il s’agit probablement d’un oubli, nous vous remercions de bien vouloir procéde…" at bounding box center [334, 192] width 267 height 27
click at [440, 202] on p "Il s’agit probablement d’un oubli, nous vous remercions de bien vouloir procéde…" at bounding box center [335, 192] width 268 height 29
click at [203, 214] on span "selon nos procédures." at bounding box center [232, 211] width 62 height 7
click at [335, 209] on span "recouvrira cette dernière selon nos procédures." at bounding box center [268, 211] width 134 height 7
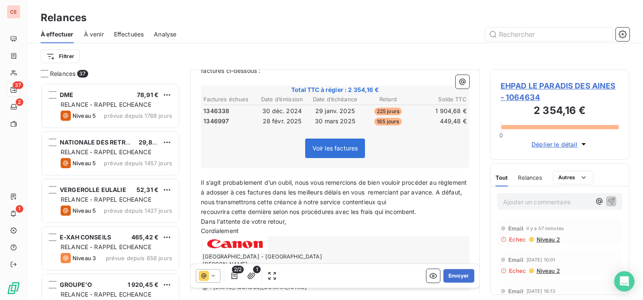
scroll to position [0, 0]
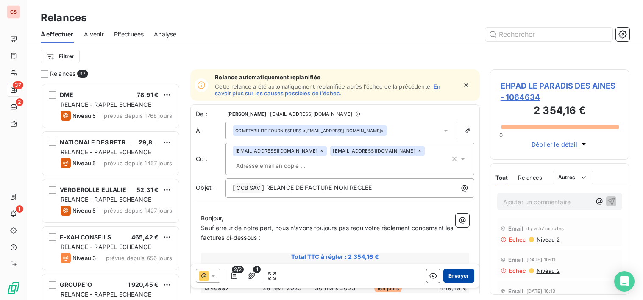
click at [454, 276] on button "Envoyer" at bounding box center [458, 276] width 31 height 14
